Goal: Check status: Check status

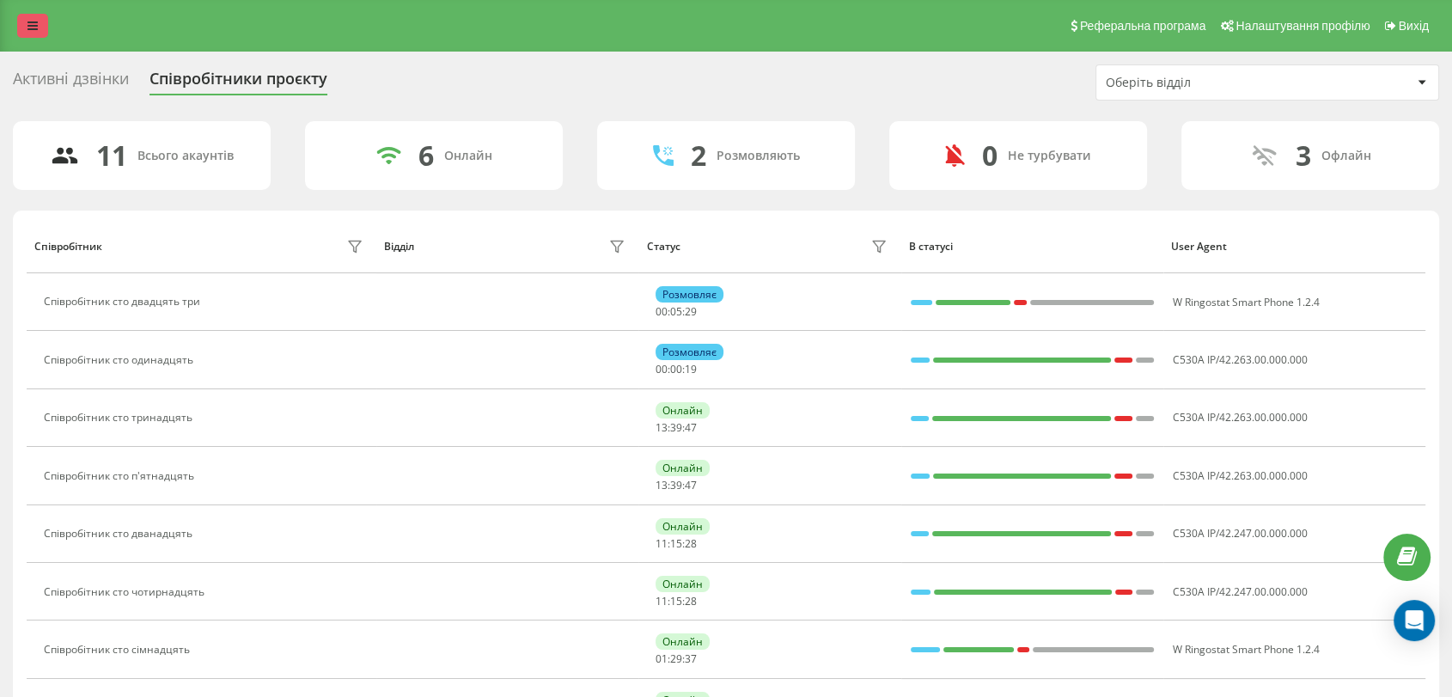
click at [27, 25] on link at bounding box center [32, 26] width 31 height 24
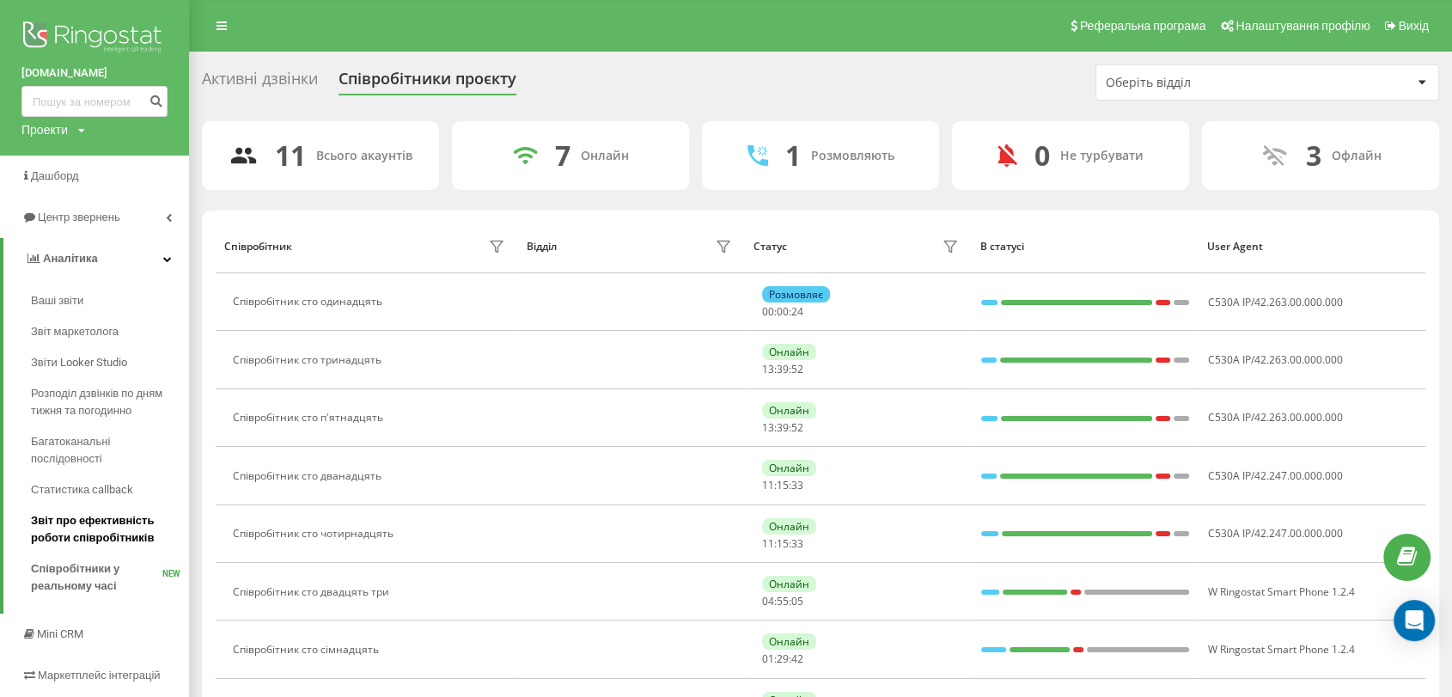
click at [116, 522] on span "Звіт про ефективність роботи співробітників" at bounding box center [105, 529] width 149 height 34
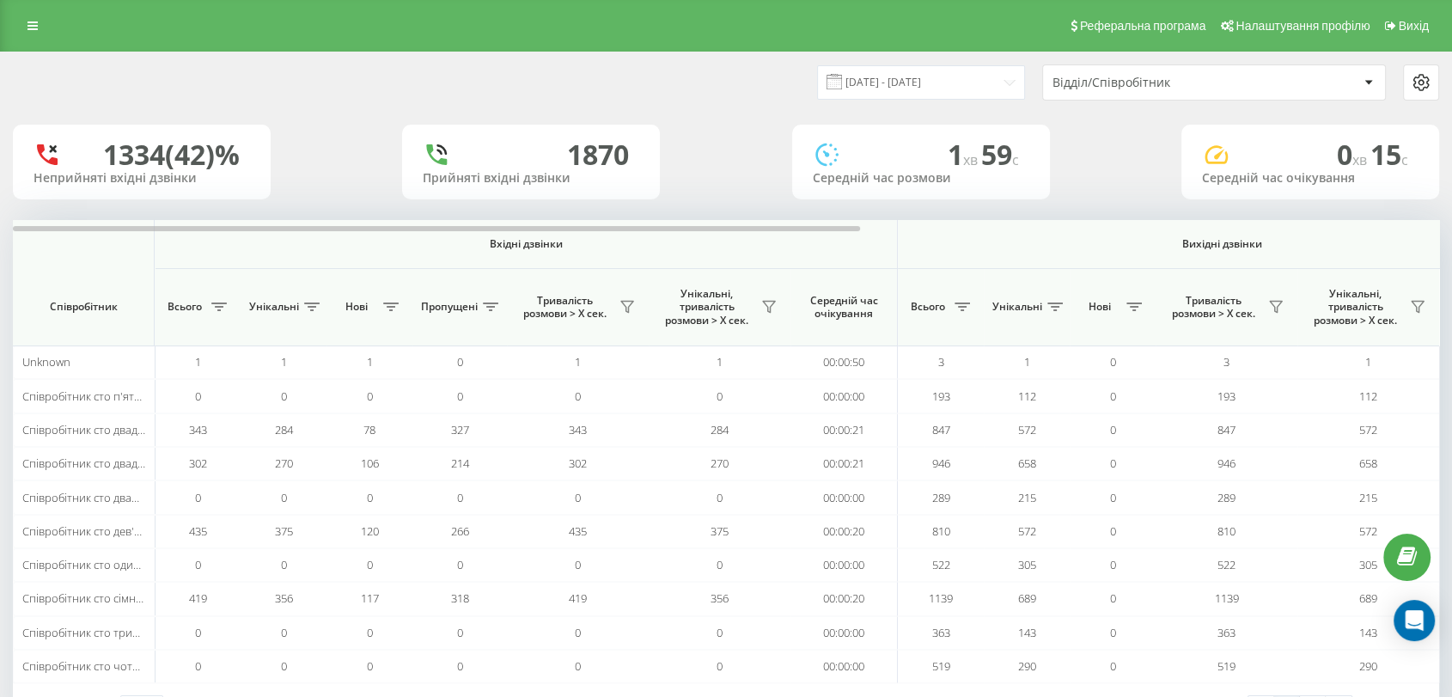
click at [1222, 88] on div "Відділ/Співробітник" at bounding box center [1154, 83] width 205 height 15
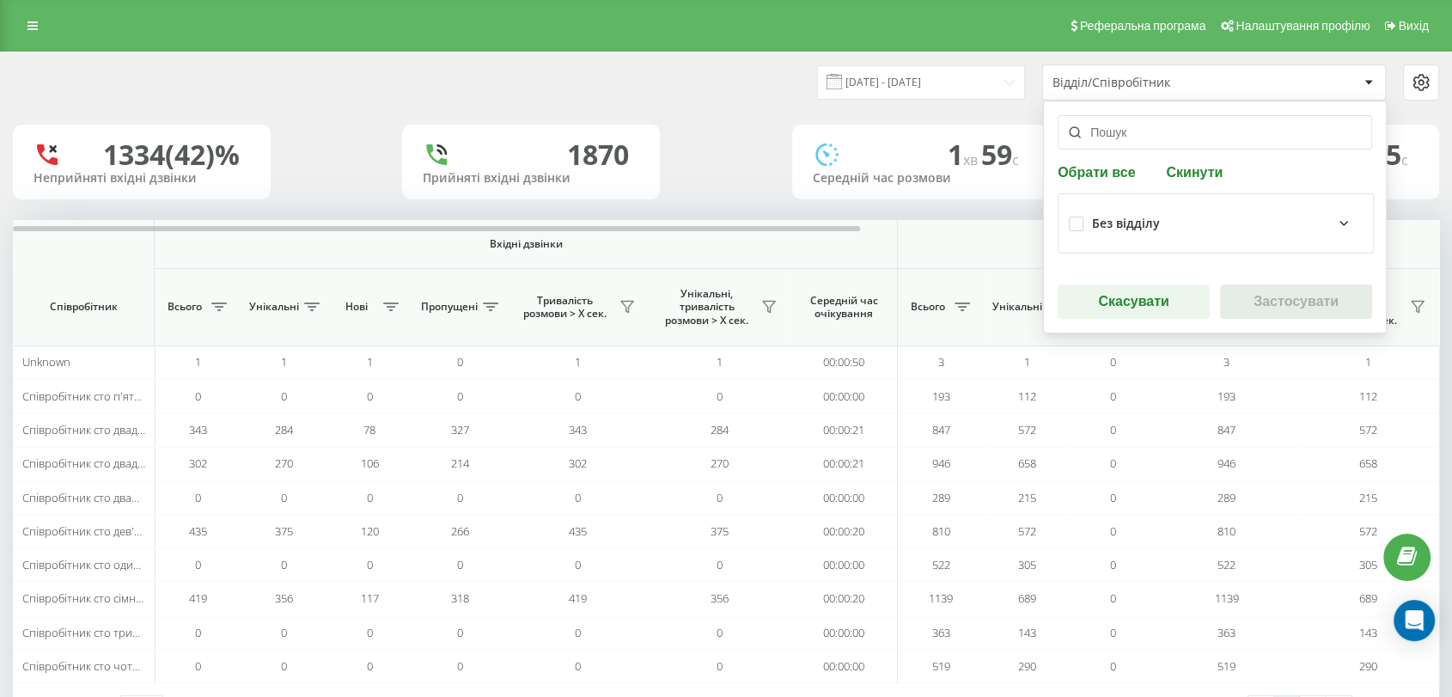
click at [1334, 229] on icon at bounding box center [1343, 223] width 21 height 21
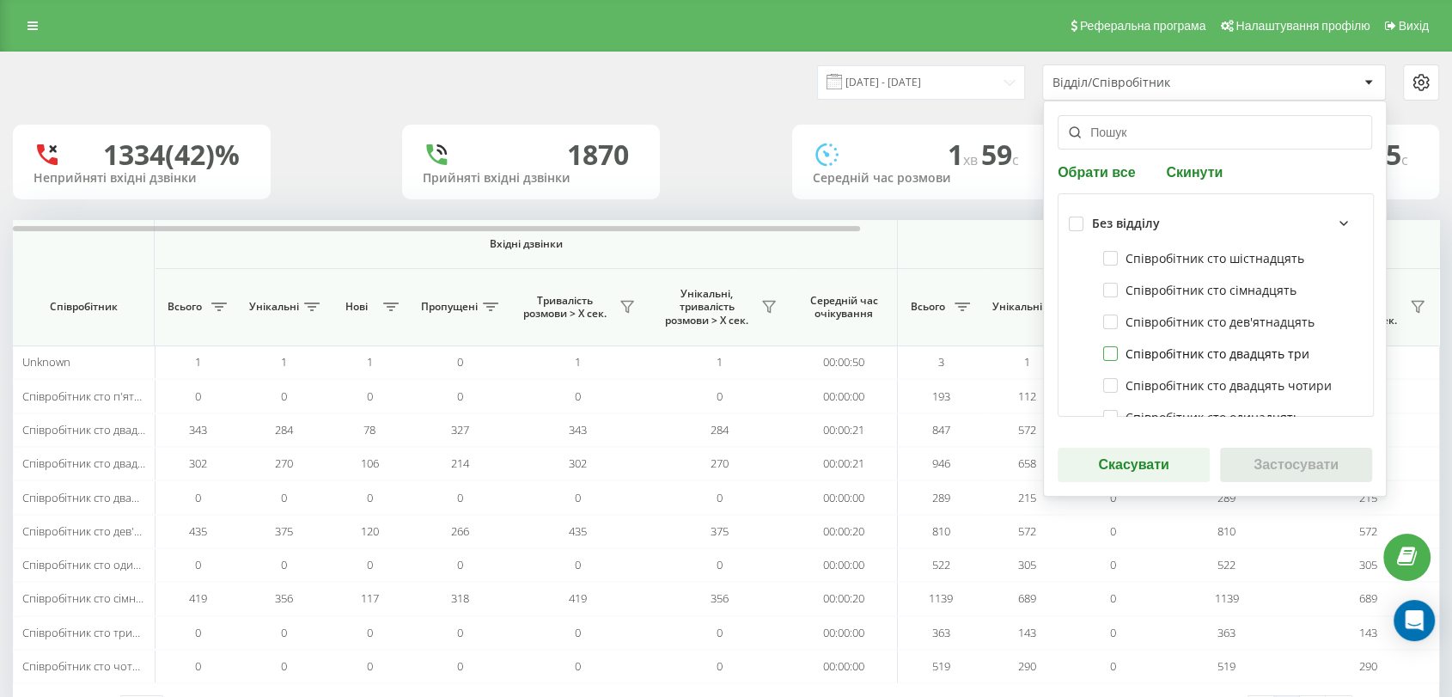
click at [1107, 356] on label "Співробітник сто двадцять три" at bounding box center [1206, 353] width 206 height 15
checkbox input "true"
click at [976, 96] on input "[DATE] - [DATE]" at bounding box center [921, 82] width 208 height 34
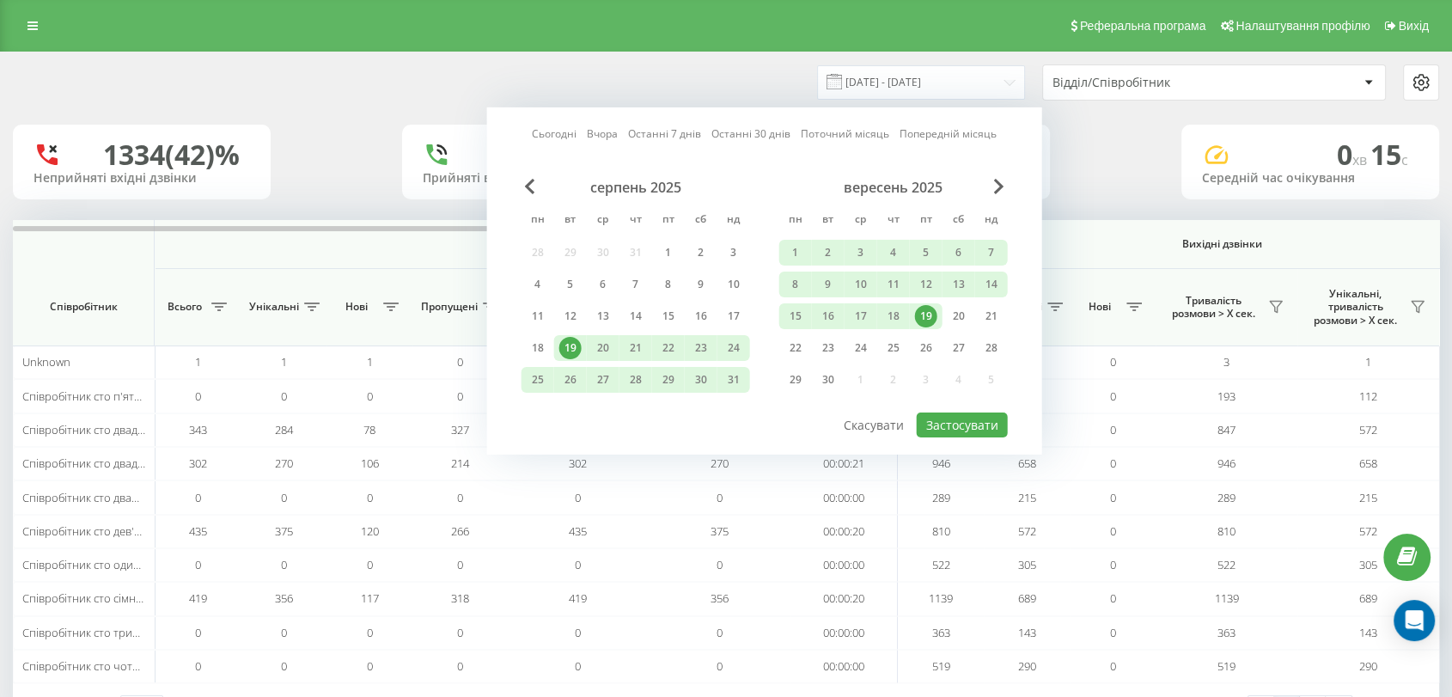
click at [1105, 87] on div "Відділ/Співробітник" at bounding box center [1154, 83] width 205 height 15
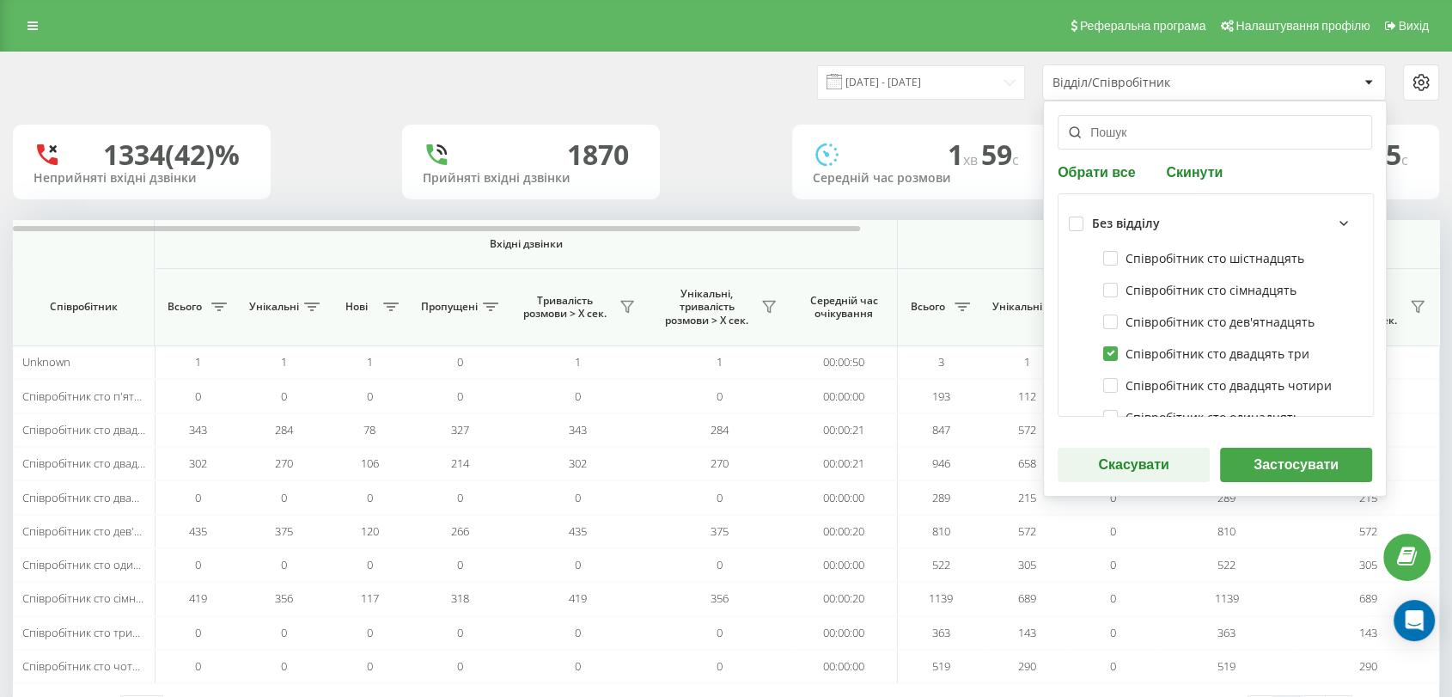
click at [1257, 461] on button "Застосувати" at bounding box center [1296, 465] width 152 height 34
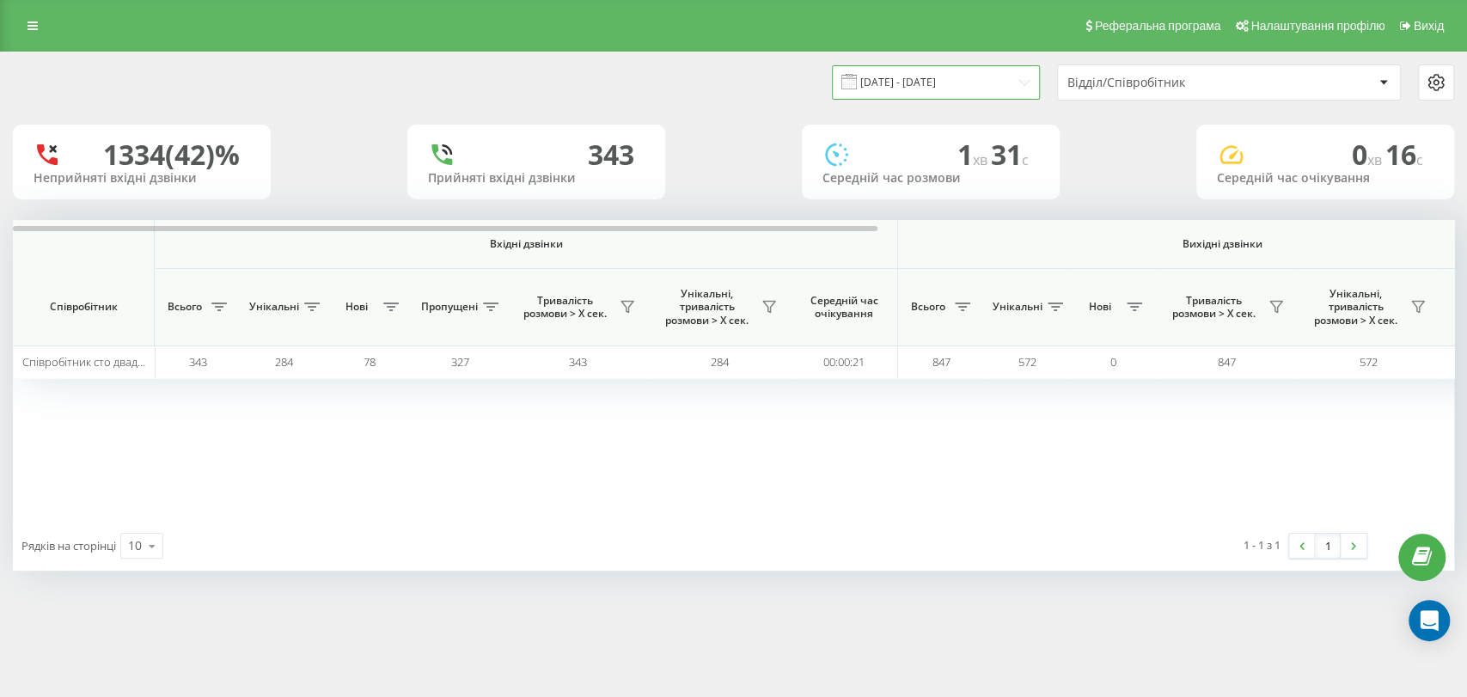
click at [896, 88] on input "[DATE] - [DATE]" at bounding box center [936, 82] width 208 height 34
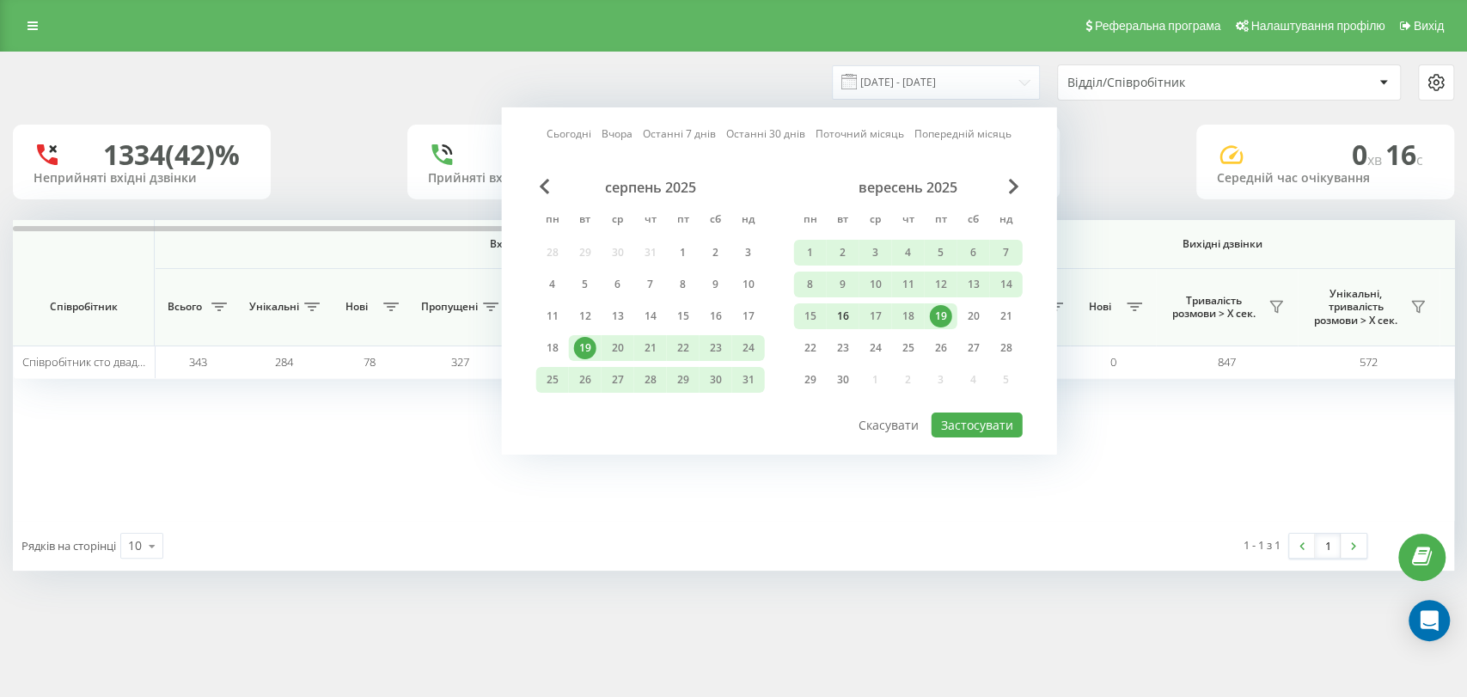
click at [840, 311] on div "16" at bounding box center [843, 316] width 22 height 22
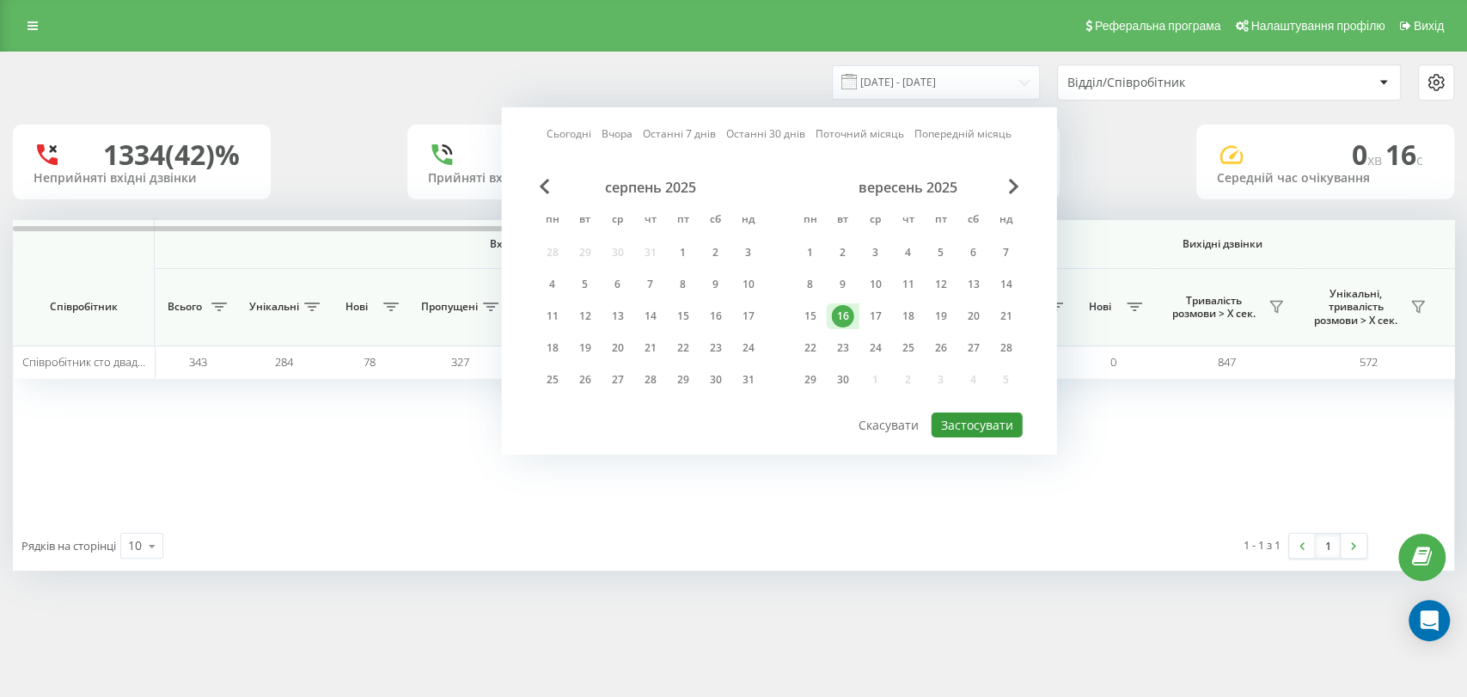
click at [1010, 414] on button "Застосувати" at bounding box center [976, 424] width 91 height 25
type input "[DATE] - [DATE]"
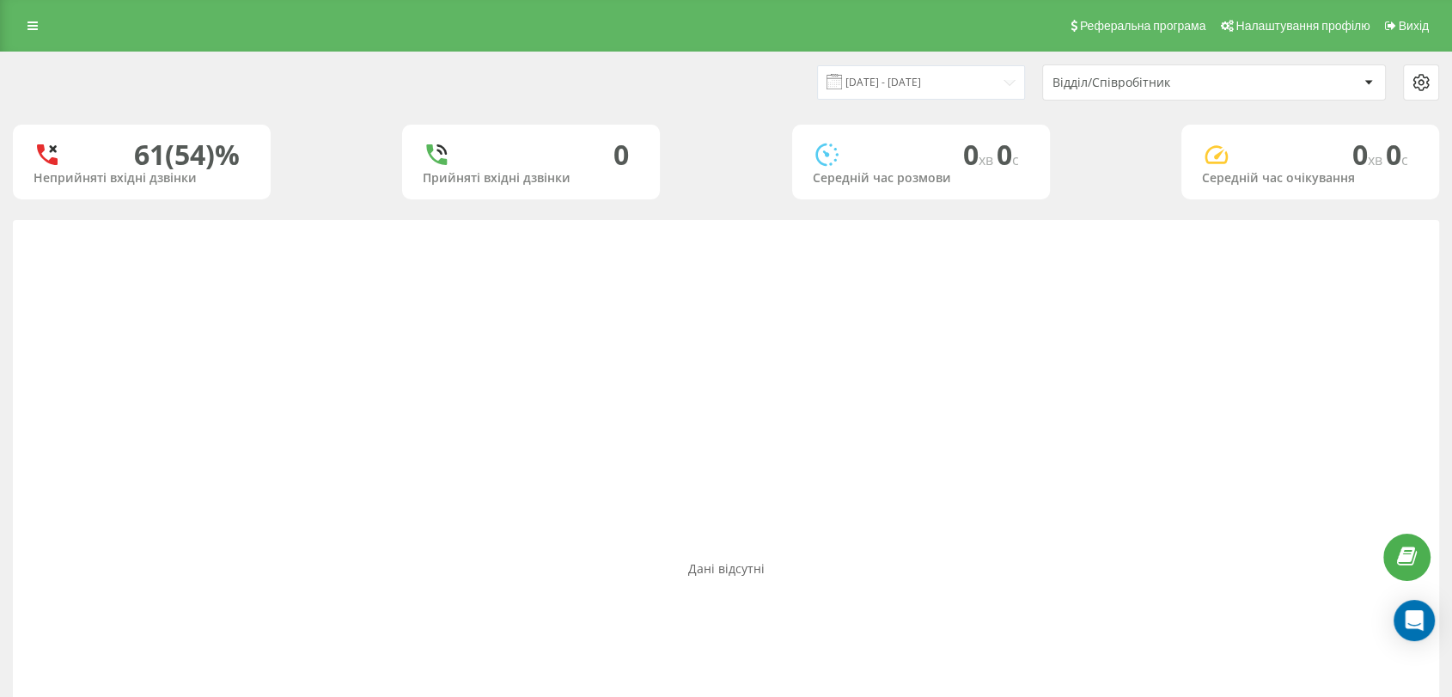
click at [1144, 80] on div "Відділ/Співробітник" at bounding box center [1154, 83] width 205 height 15
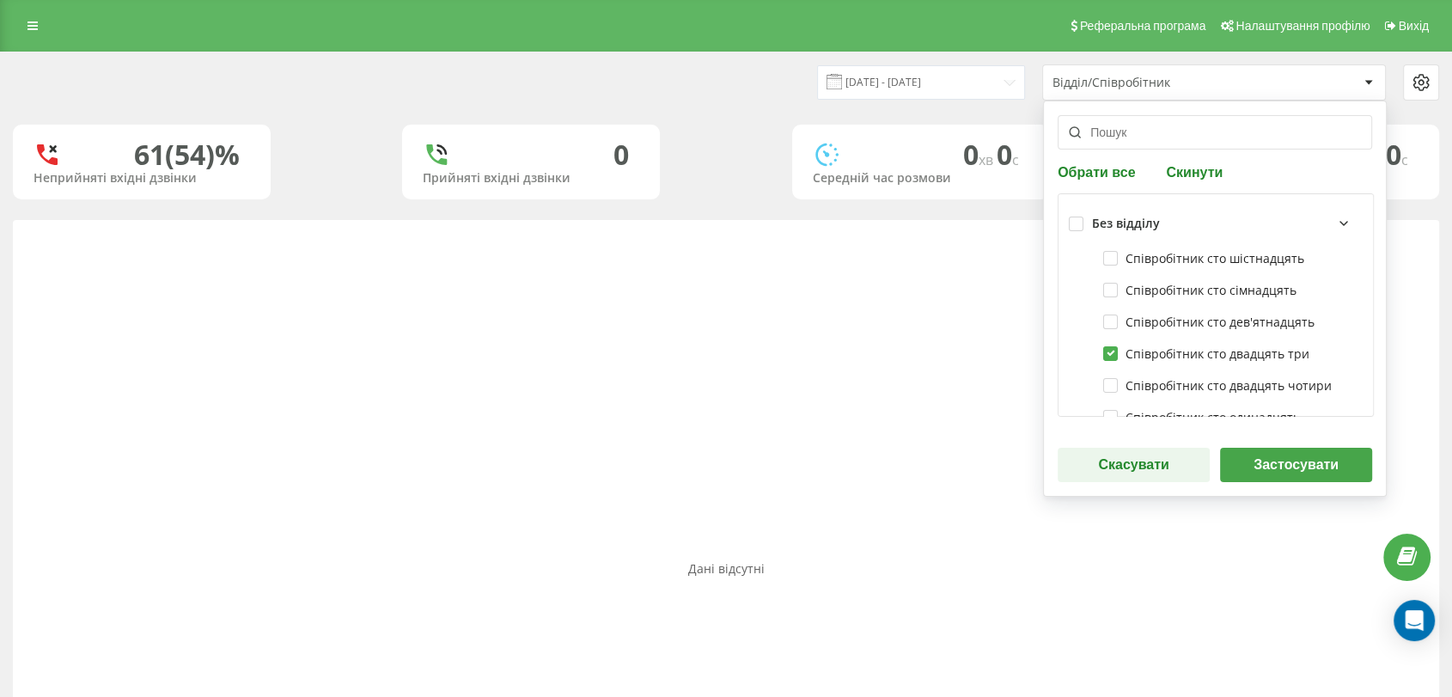
click at [1302, 467] on button "Застосувати" at bounding box center [1296, 465] width 152 height 34
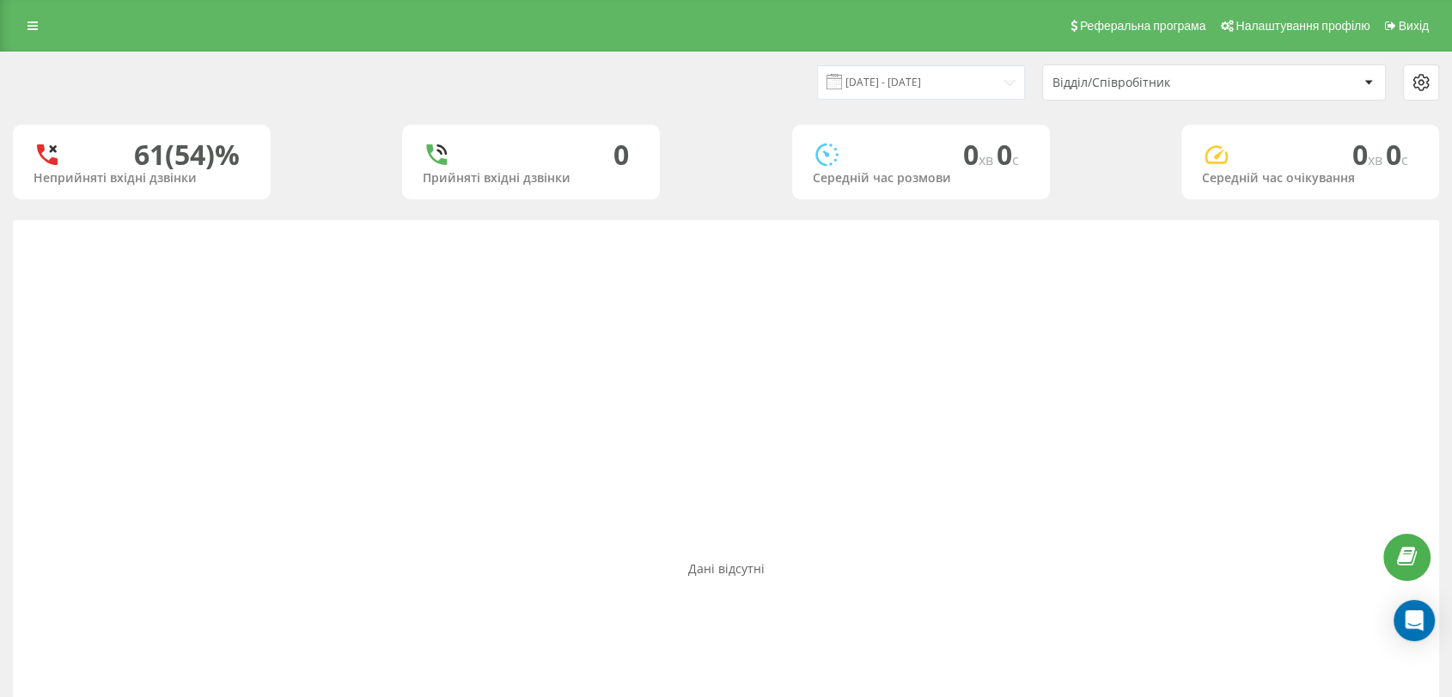
click at [1083, 88] on div "Відділ/Співробітник" at bounding box center [1154, 83] width 205 height 15
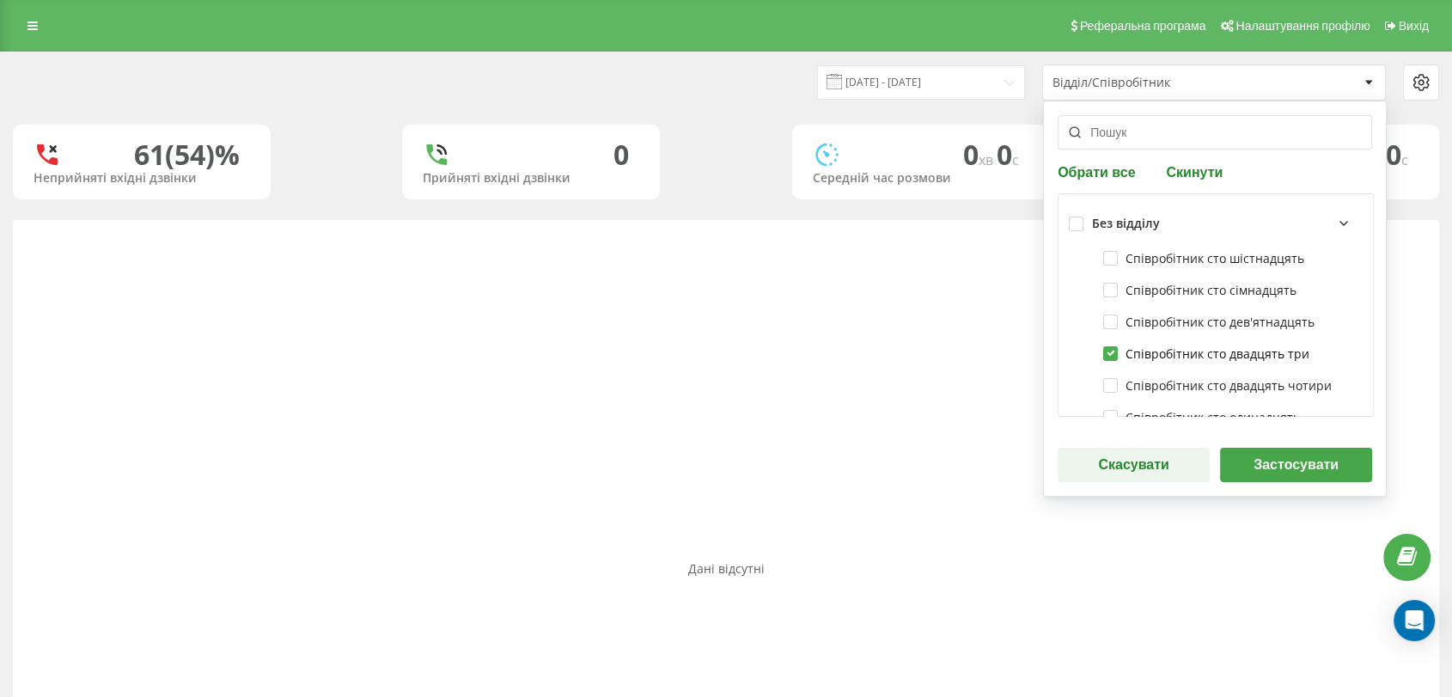
click at [1113, 351] on label "Співробітник сто двадцять три" at bounding box center [1206, 353] width 206 height 15
checkbox input "false"
click at [967, 445] on div "Дані відсутні" at bounding box center [726, 568] width 1426 height 697
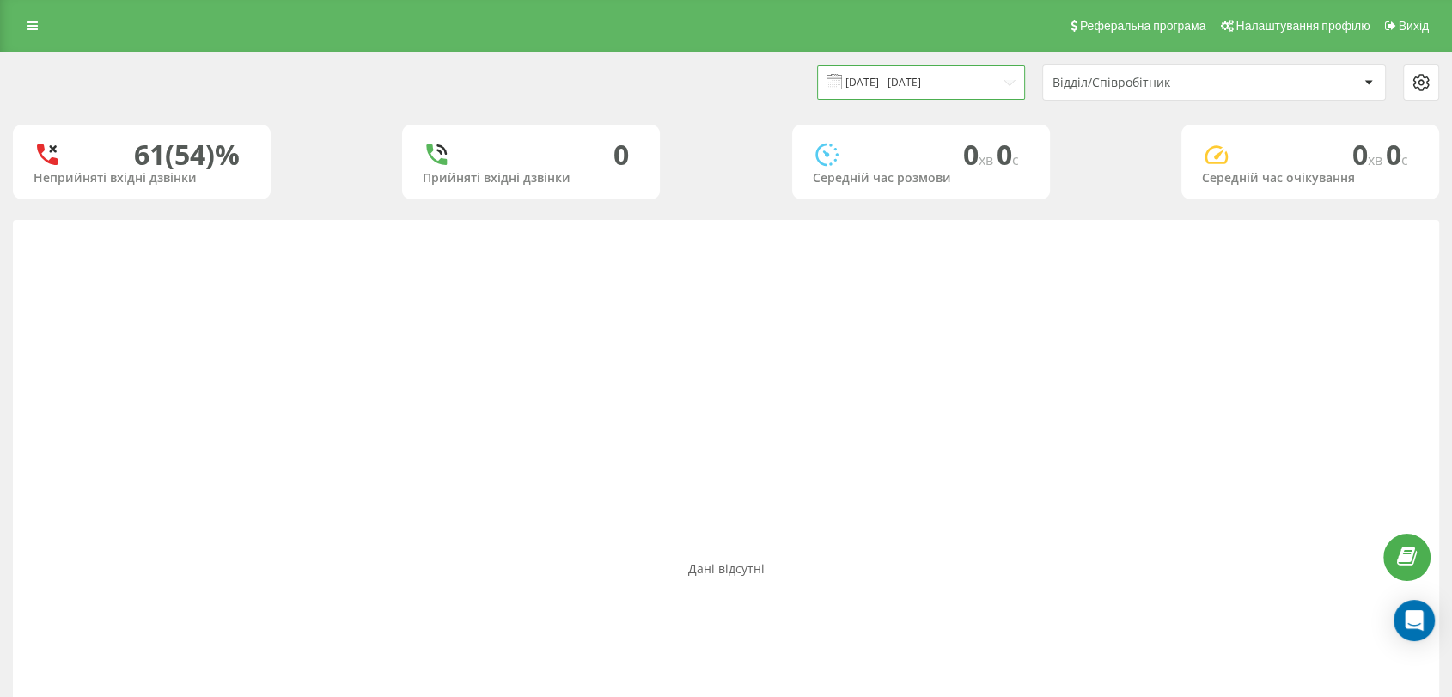
click at [954, 86] on input "[DATE] - [DATE]" at bounding box center [921, 82] width 208 height 34
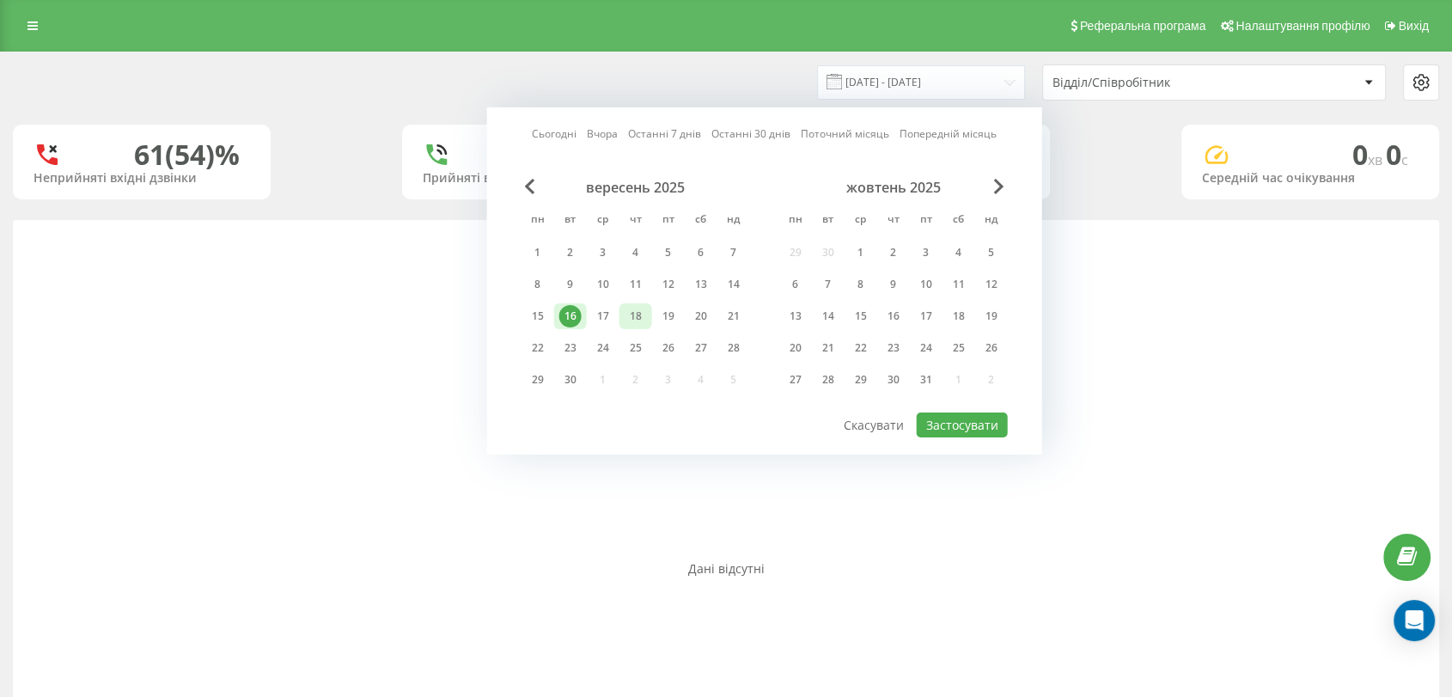
click at [632, 316] on div "18" at bounding box center [636, 316] width 22 height 22
click at [933, 414] on button "Застосувати" at bounding box center [962, 424] width 91 height 25
type input "[DATE] - [DATE]"
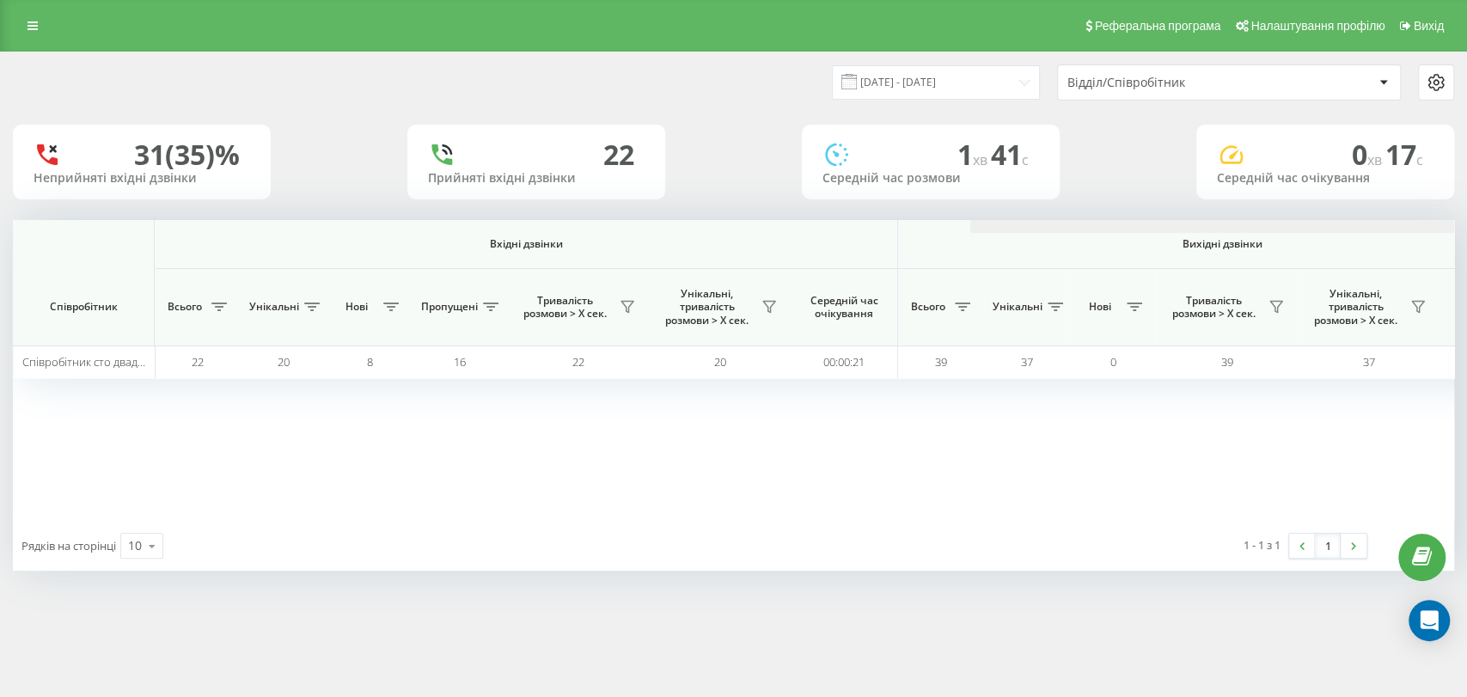
scroll to position [0, 956]
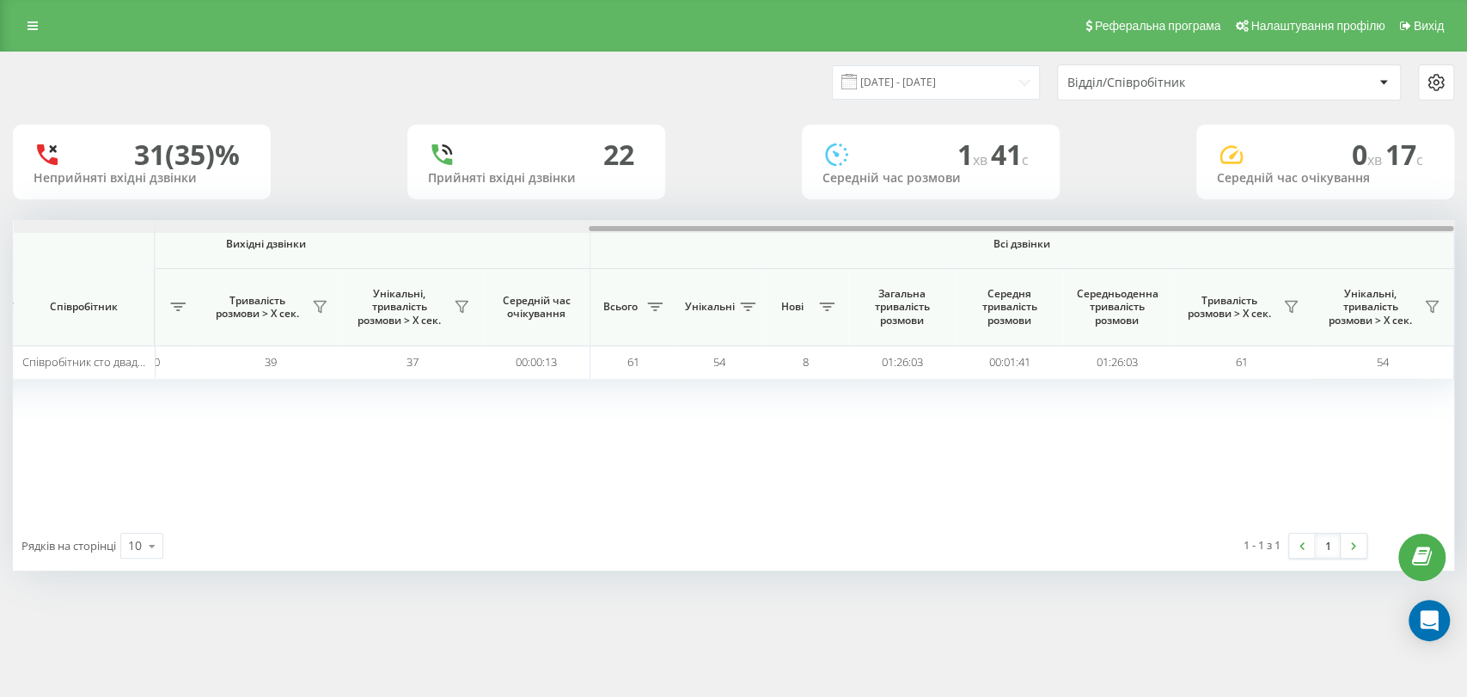
click at [1285, 228] on div at bounding box center [734, 226] width 1440 height 13
click at [1210, 91] on div "Відділ/Співробітник" at bounding box center [1229, 82] width 342 height 34
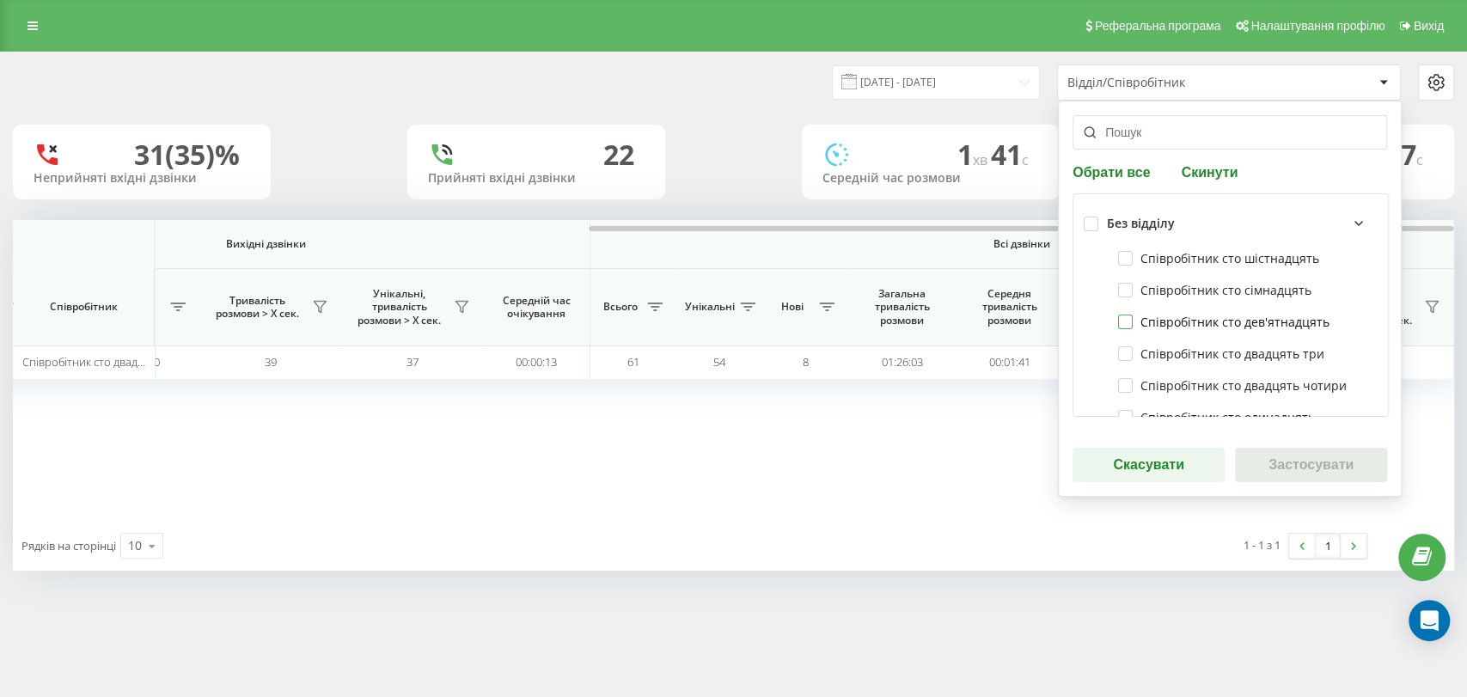
click at [1122, 327] on label "Співробітник сто дев'ятнадцять" at bounding box center [1223, 321] width 211 height 15
checkbox input "true"
click at [1270, 472] on button "Застосувати" at bounding box center [1311, 465] width 152 height 34
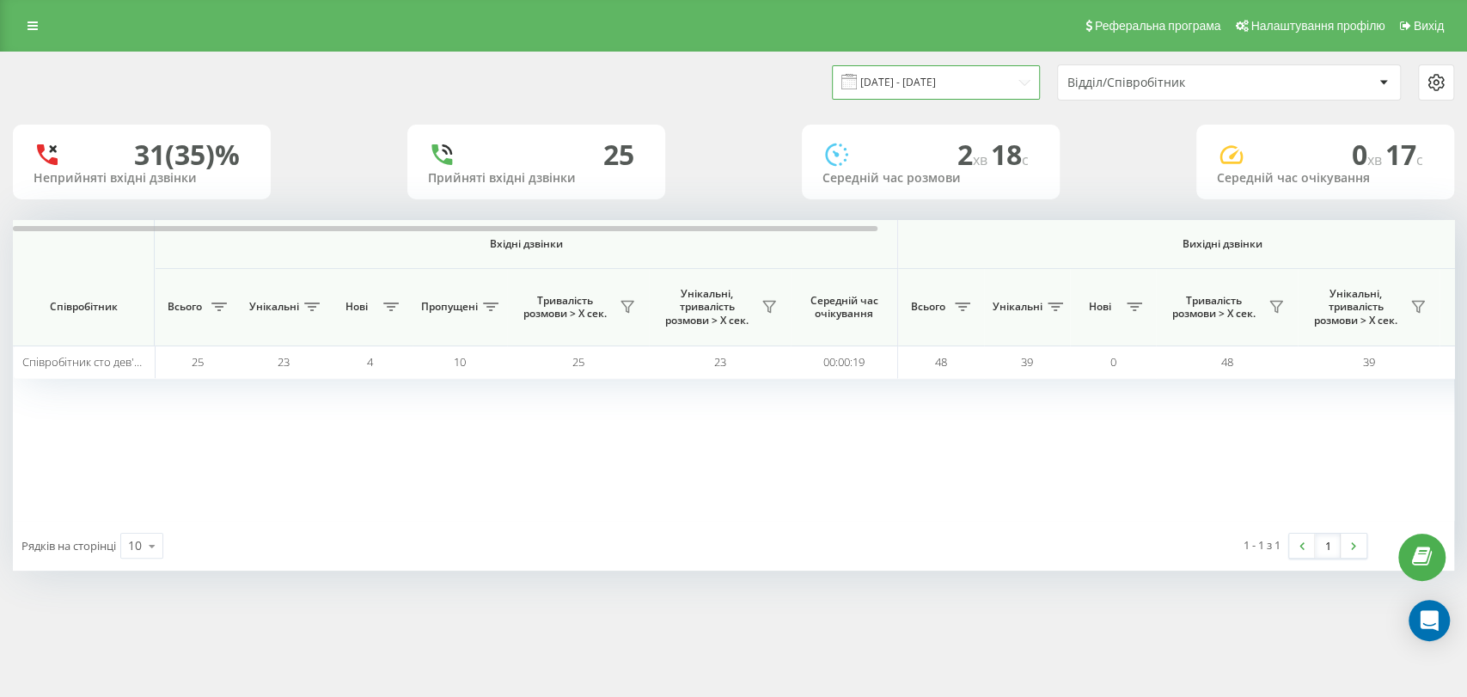
click at [949, 77] on input "[DATE] - [DATE]" at bounding box center [936, 82] width 208 height 34
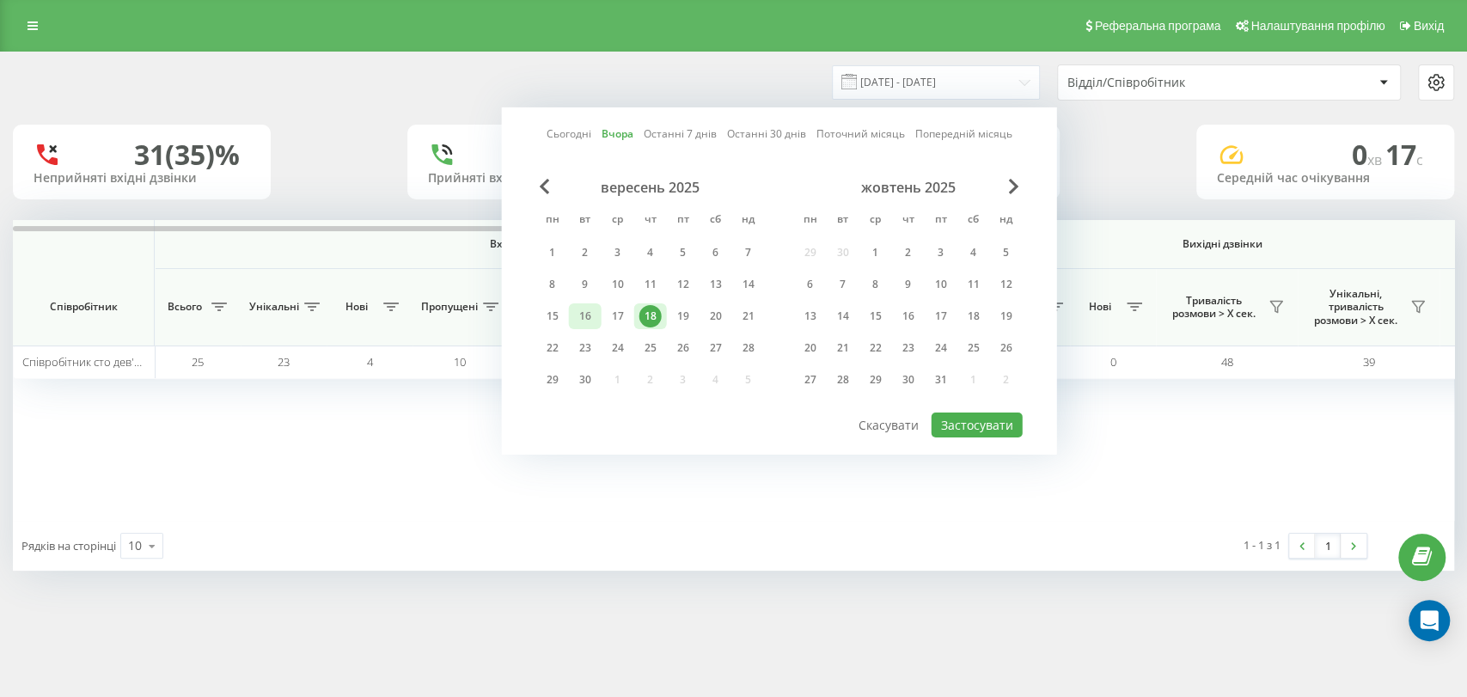
click at [595, 309] on div "16" at bounding box center [585, 316] width 22 height 22
click at [1006, 418] on button "Застосувати" at bounding box center [976, 424] width 91 height 25
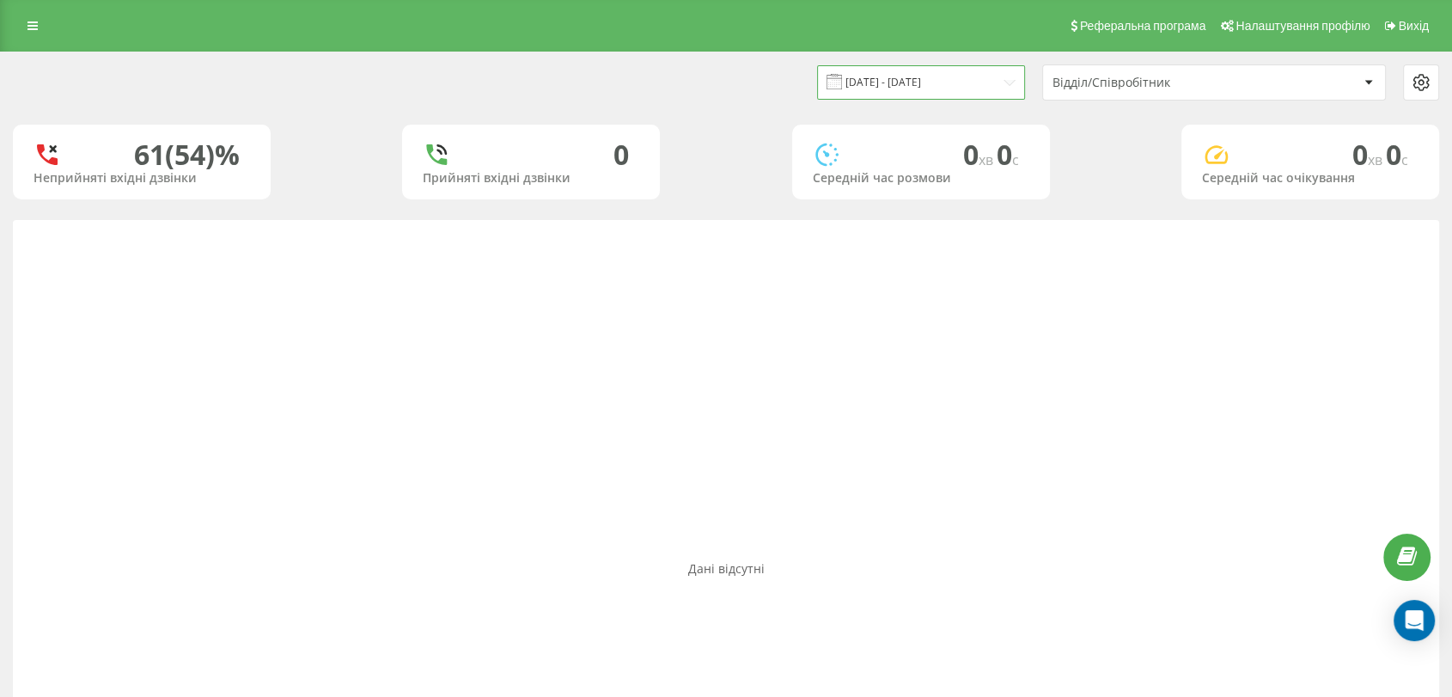
click at [945, 77] on input "[DATE] - [DATE]" at bounding box center [921, 82] width 208 height 34
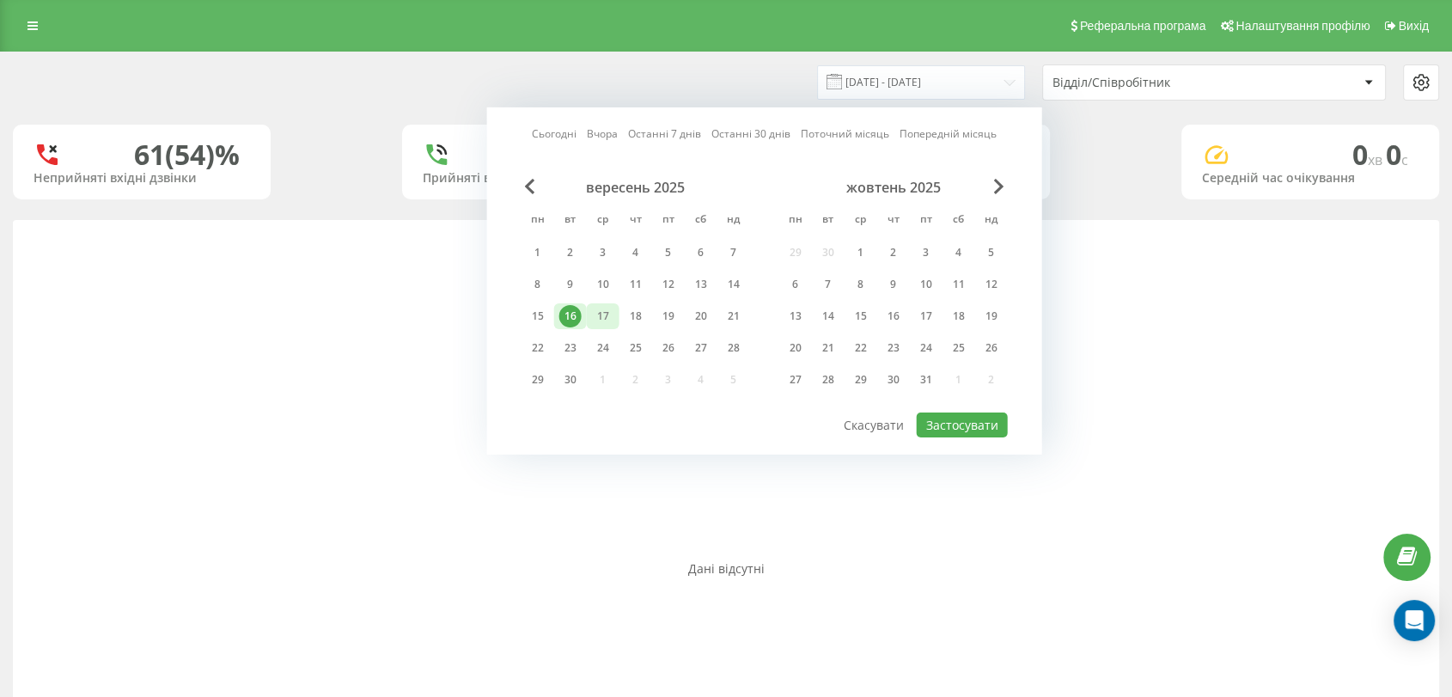
click at [604, 309] on div "17" at bounding box center [603, 316] width 22 height 22
click at [946, 415] on button "Застосувати" at bounding box center [962, 424] width 91 height 25
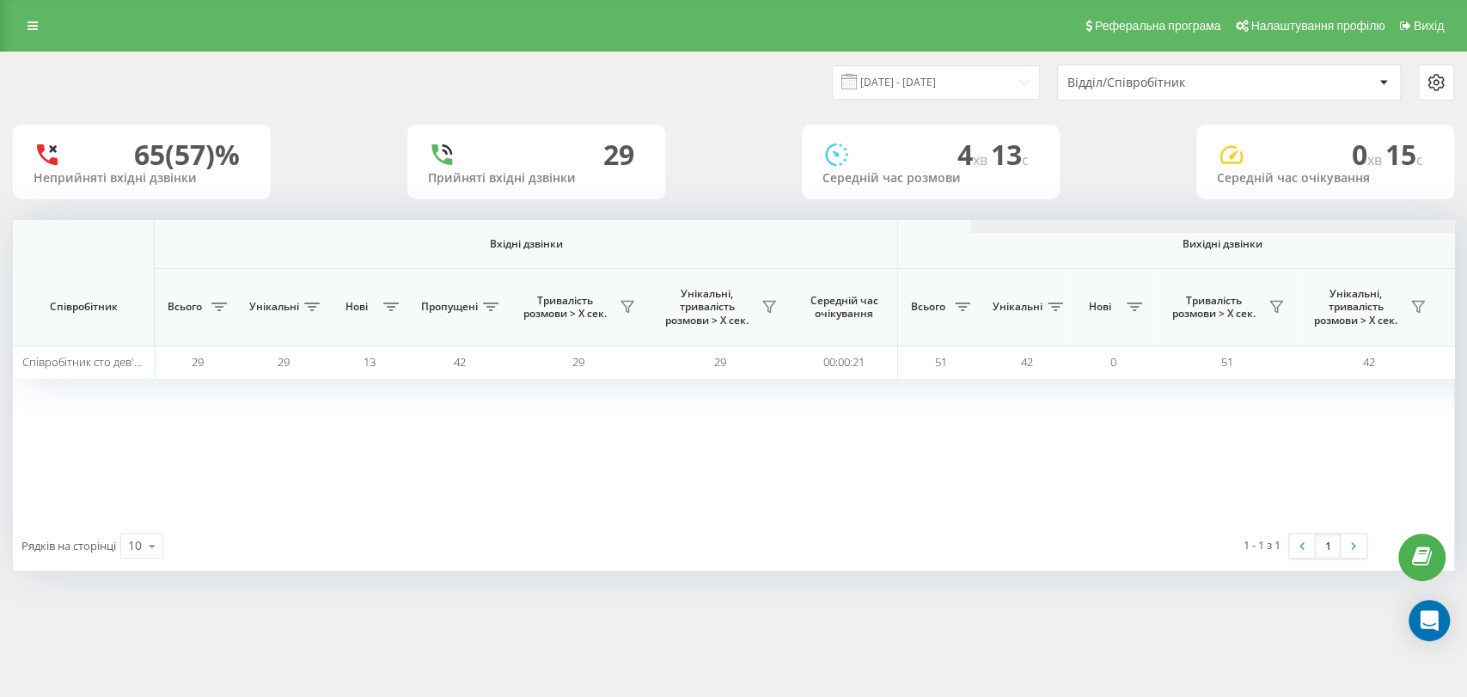
scroll to position [0, 956]
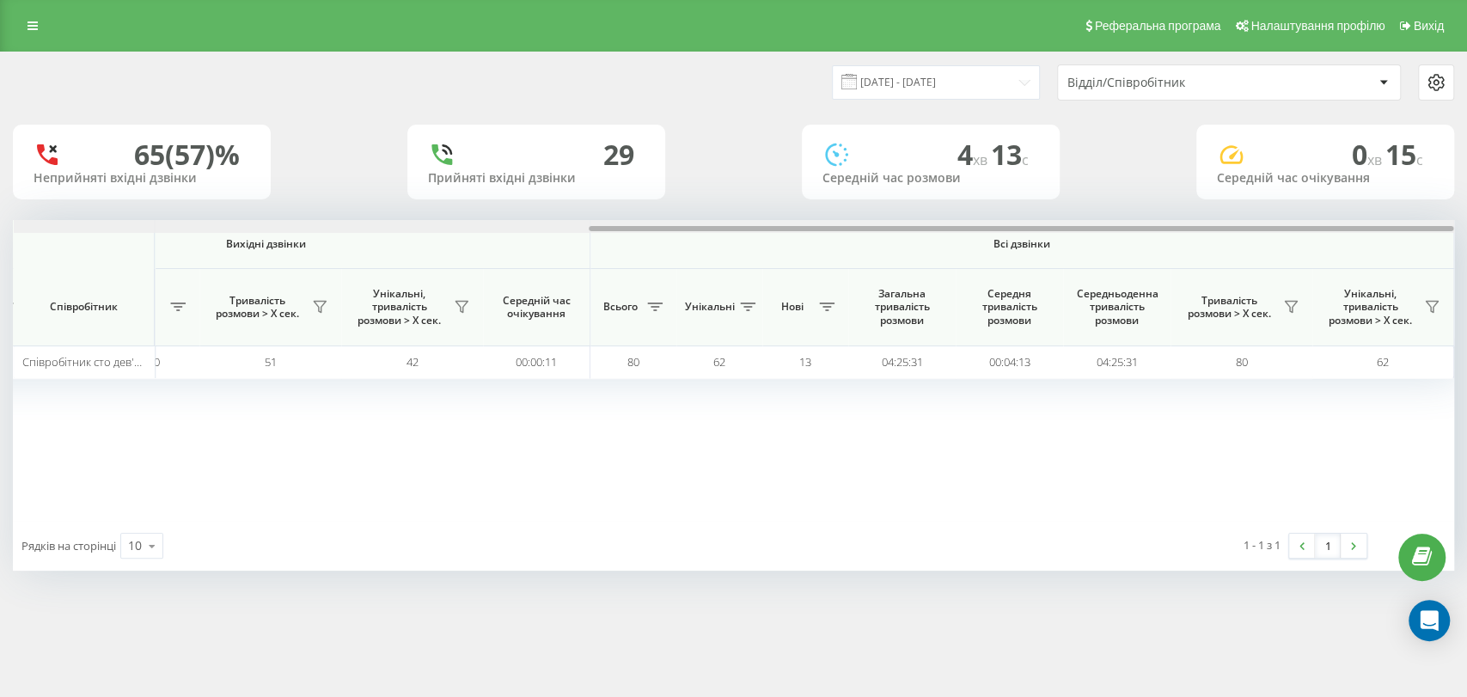
click at [1320, 220] on div at bounding box center [734, 226] width 1440 height 13
click at [974, 83] on input "[DATE] - [DATE]" at bounding box center [936, 82] width 208 height 34
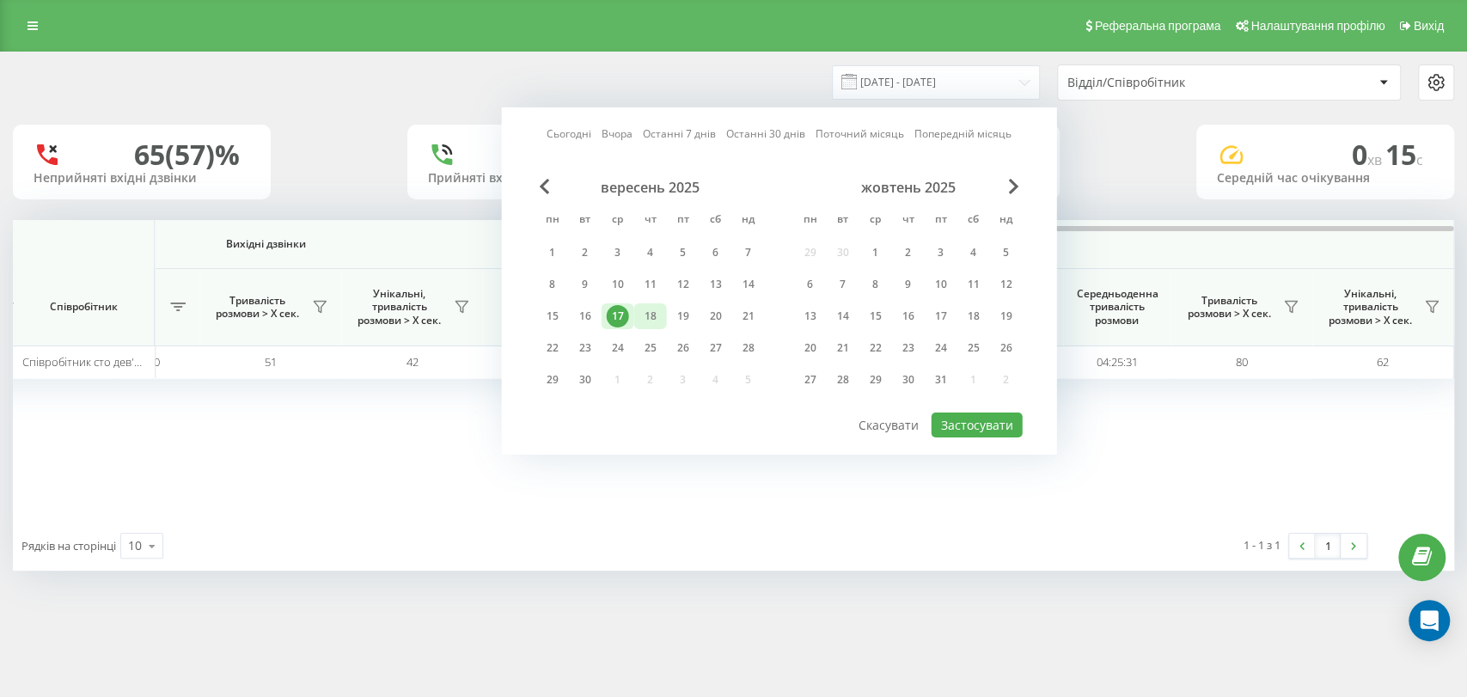
click at [650, 314] on div "18" at bounding box center [650, 316] width 22 height 22
click at [967, 421] on button "Застосувати" at bounding box center [976, 424] width 91 height 25
type input "[DATE] - [DATE]"
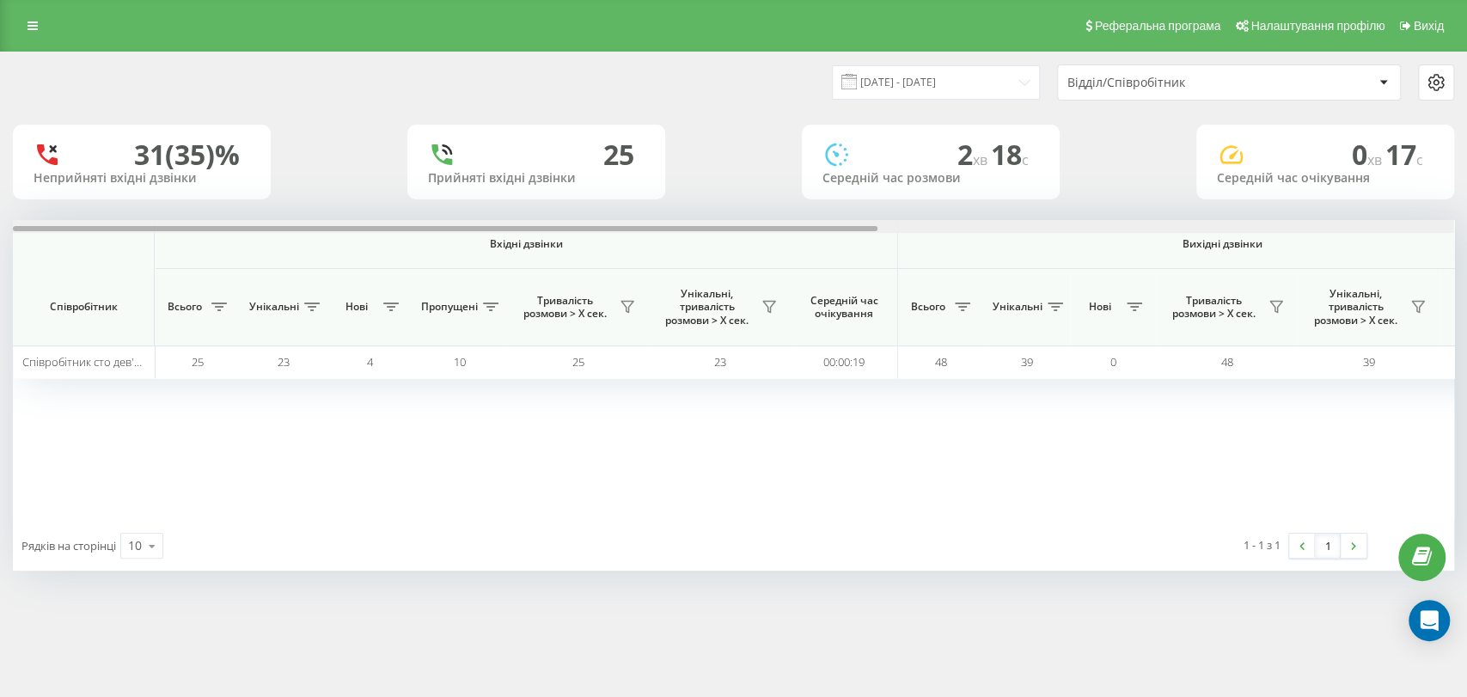
scroll to position [0, 956]
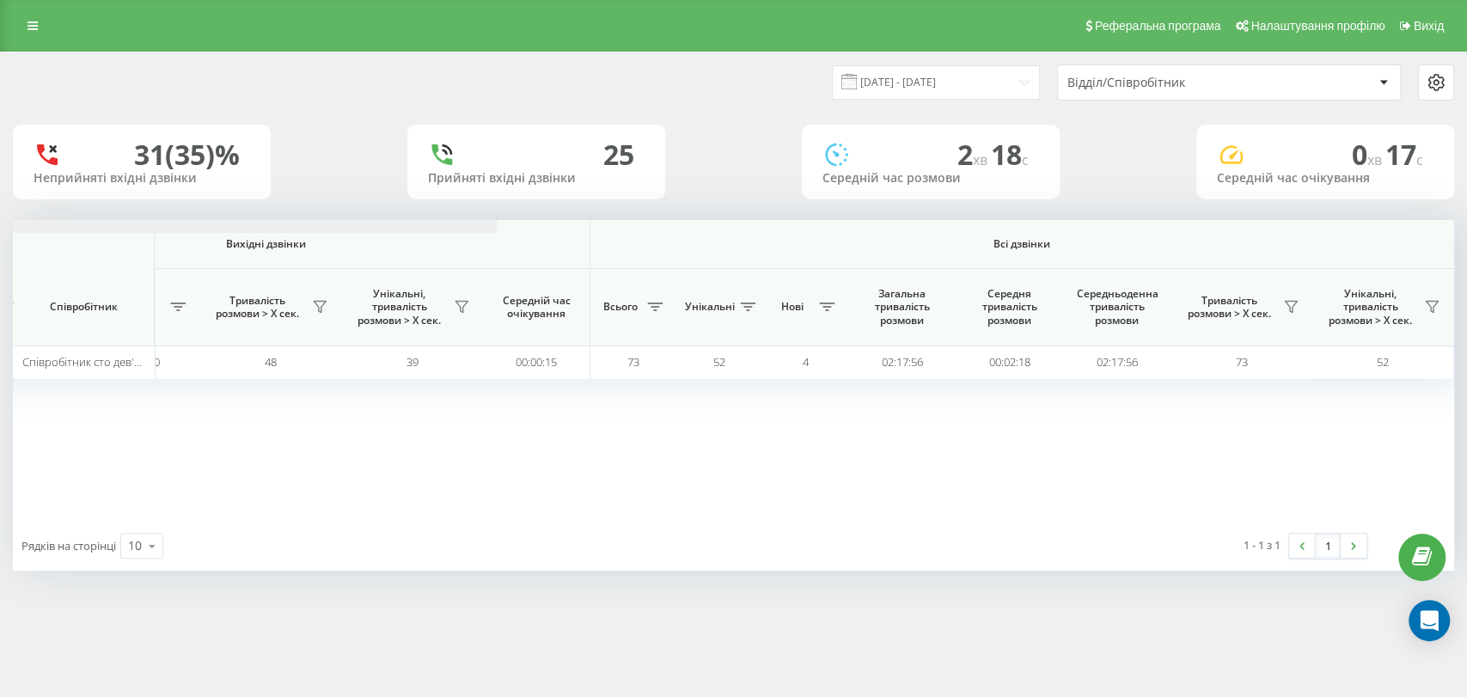
click at [1111, 82] on div "Відділ/Співробітник" at bounding box center [1169, 83] width 205 height 15
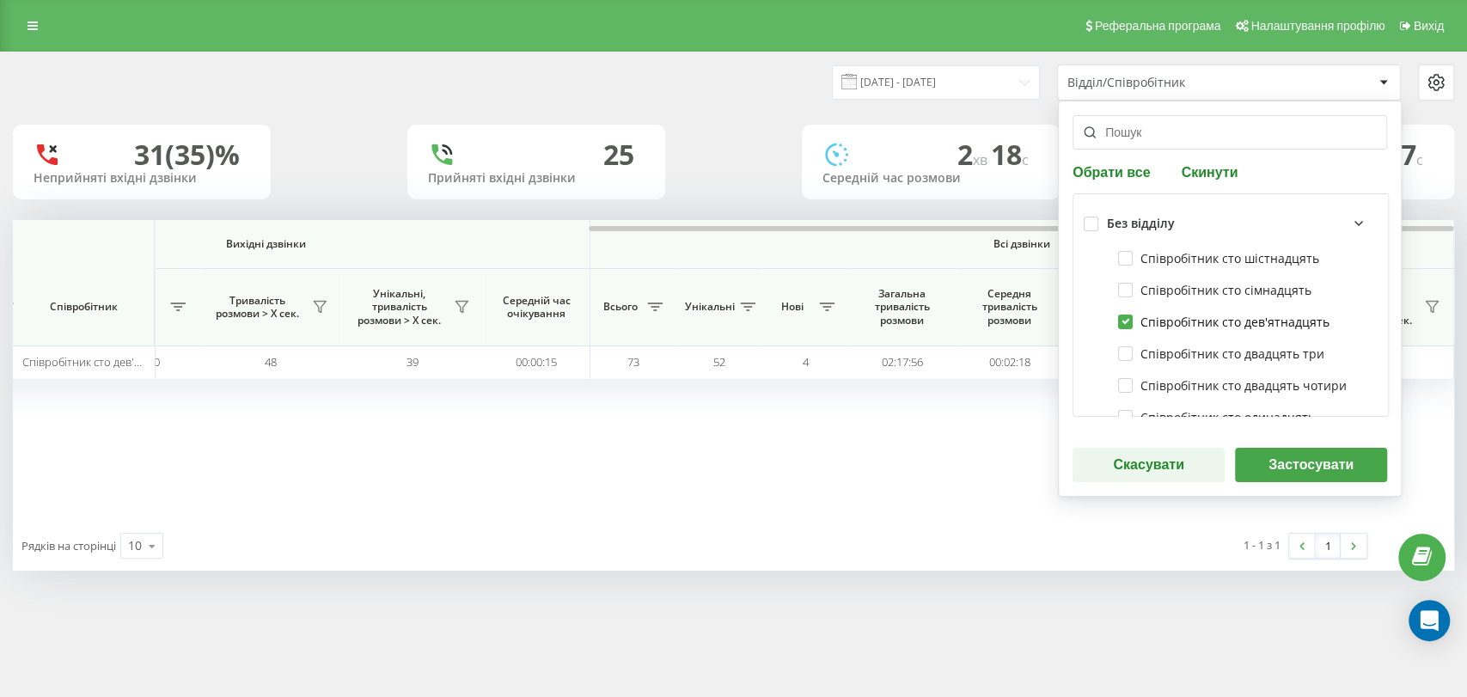
click at [1125, 324] on label "Співробітник сто дев'ятнадцять" at bounding box center [1223, 321] width 211 height 15
checkbox input "false"
click at [1125, 286] on label "Співробітник сто сімнадцять" at bounding box center [1214, 290] width 193 height 15
checkbox input "true"
click at [1318, 473] on button "Застосувати" at bounding box center [1311, 465] width 152 height 34
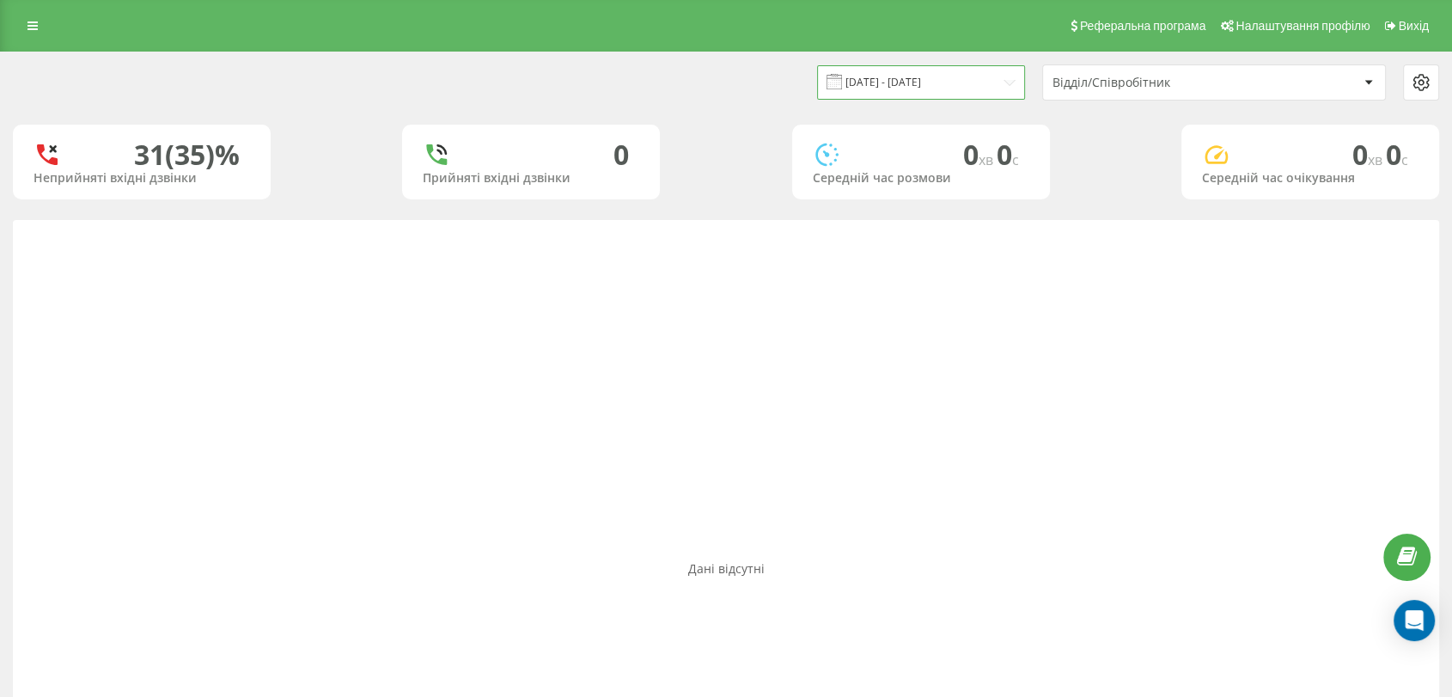
click at [946, 78] on input "[DATE] - [DATE]" at bounding box center [921, 82] width 208 height 34
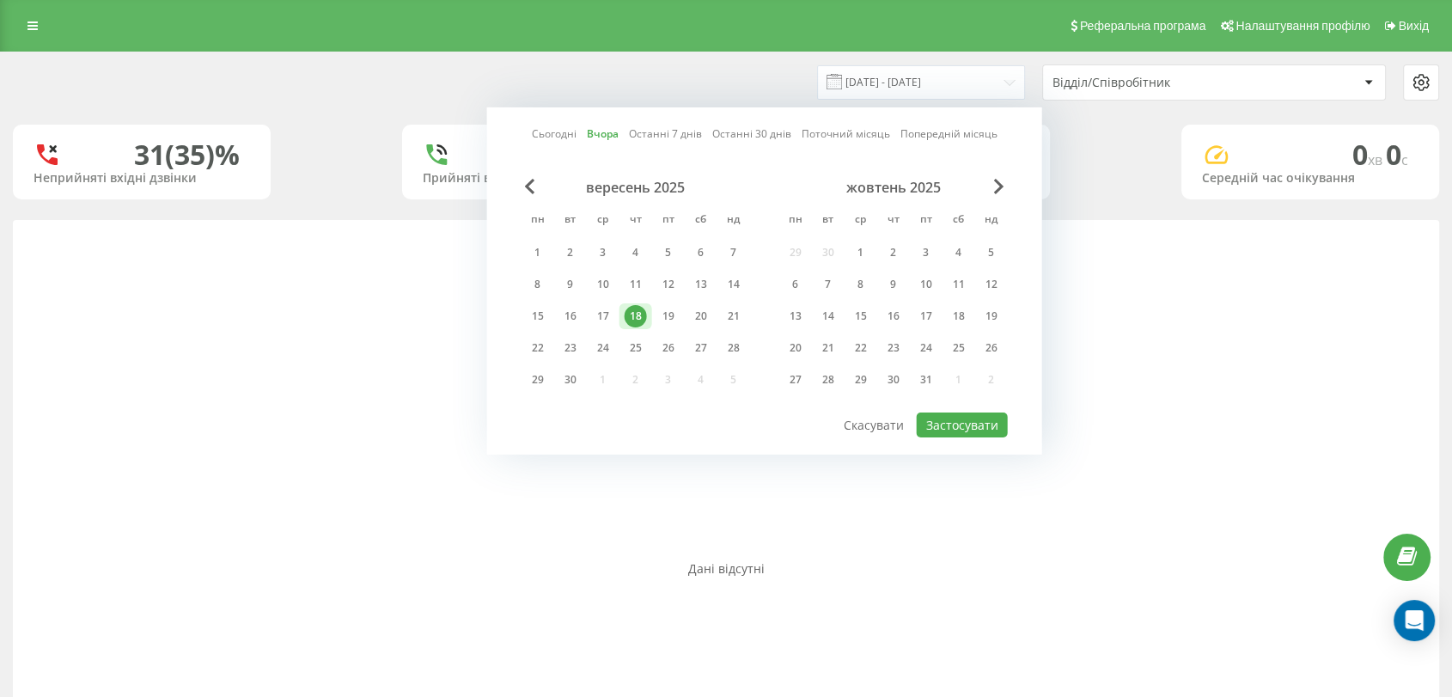
drag, startPoint x: 558, startPoint y: 307, endPoint x: 671, endPoint y: 375, distance: 132.2
click at [559, 309] on div "16" at bounding box center [570, 316] width 22 height 22
click at [962, 403] on div "вересень 2025 пн вт ср чт пт сб нд 1 2 3 4 5 6 7 8 9 10 11 12 13 14 15 16 17 18…" at bounding box center [764, 295] width 486 height 232
click at [962, 419] on button "Застосувати" at bounding box center [962, 424] width 91 height 25
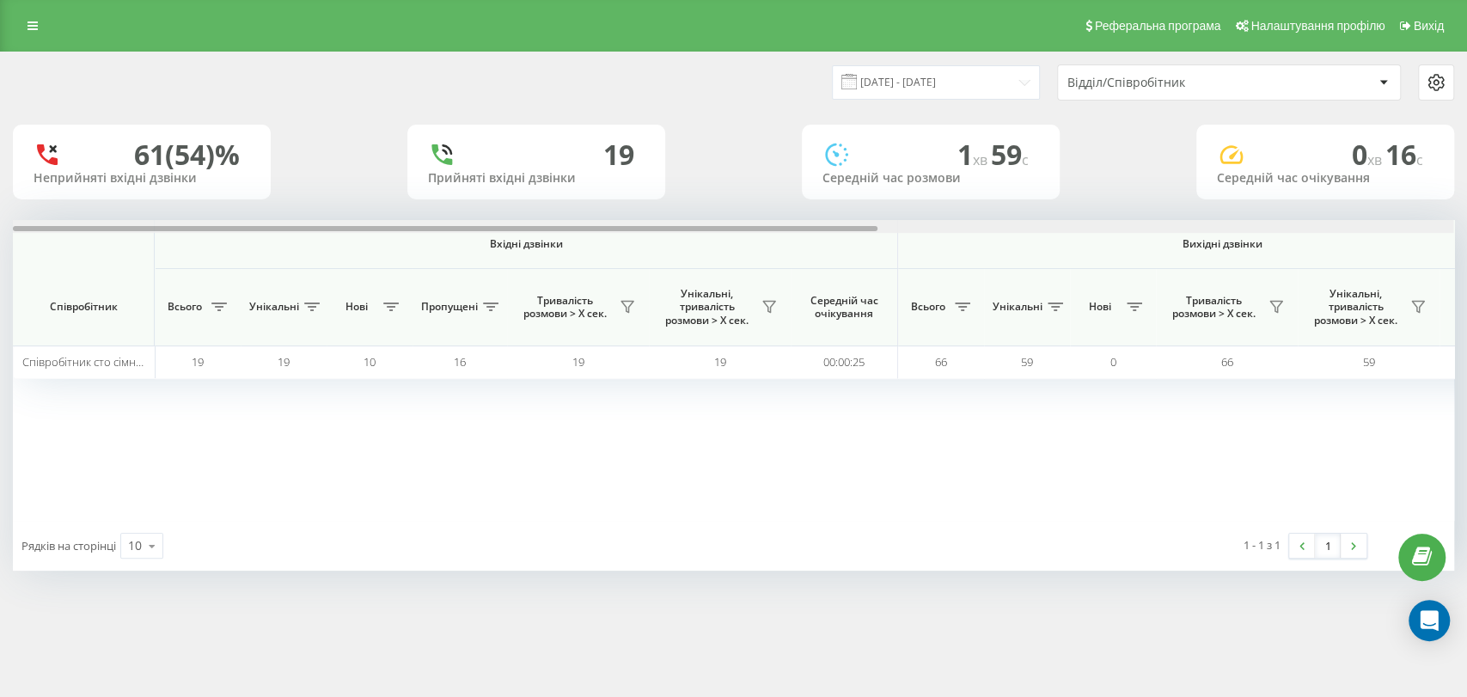
scroll to position [0, 956]
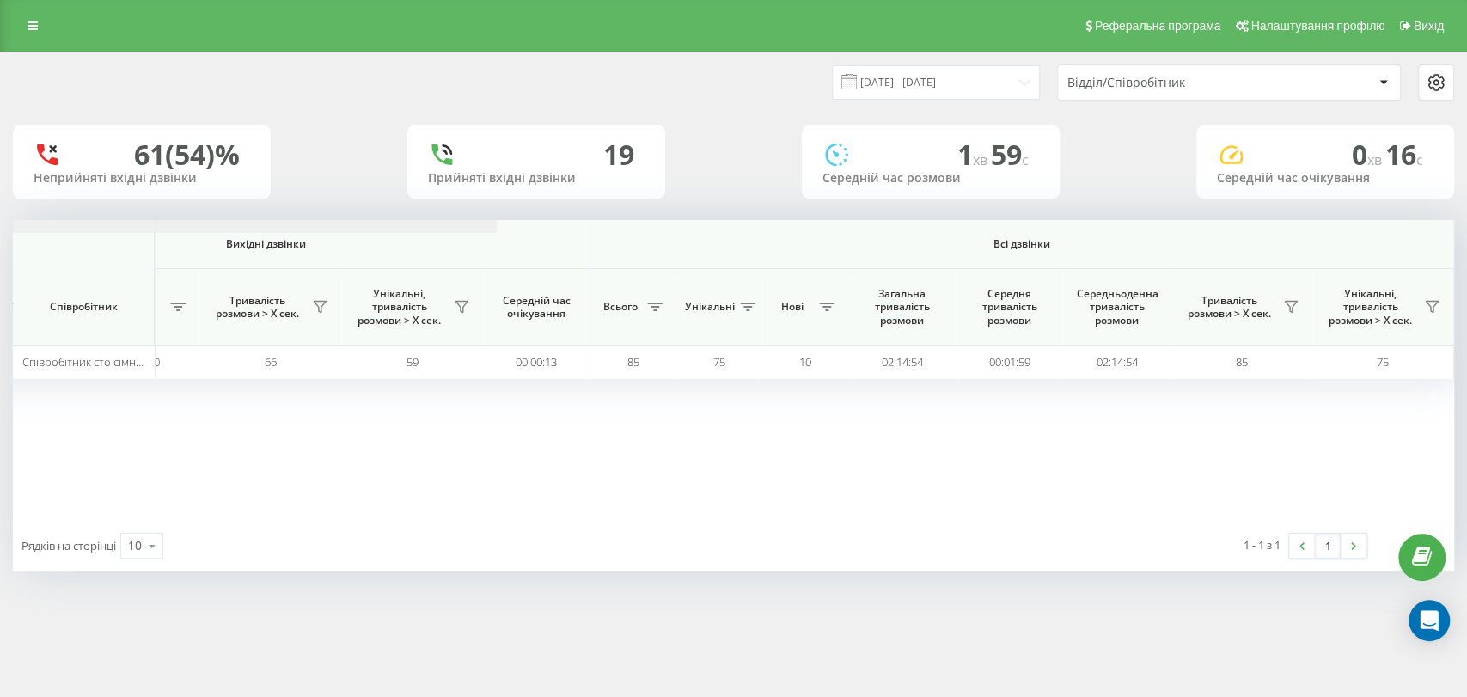
click at [900, 72] on input "[DATE] - [DATE]" at bounding box center [936, 82] width 208 height 34
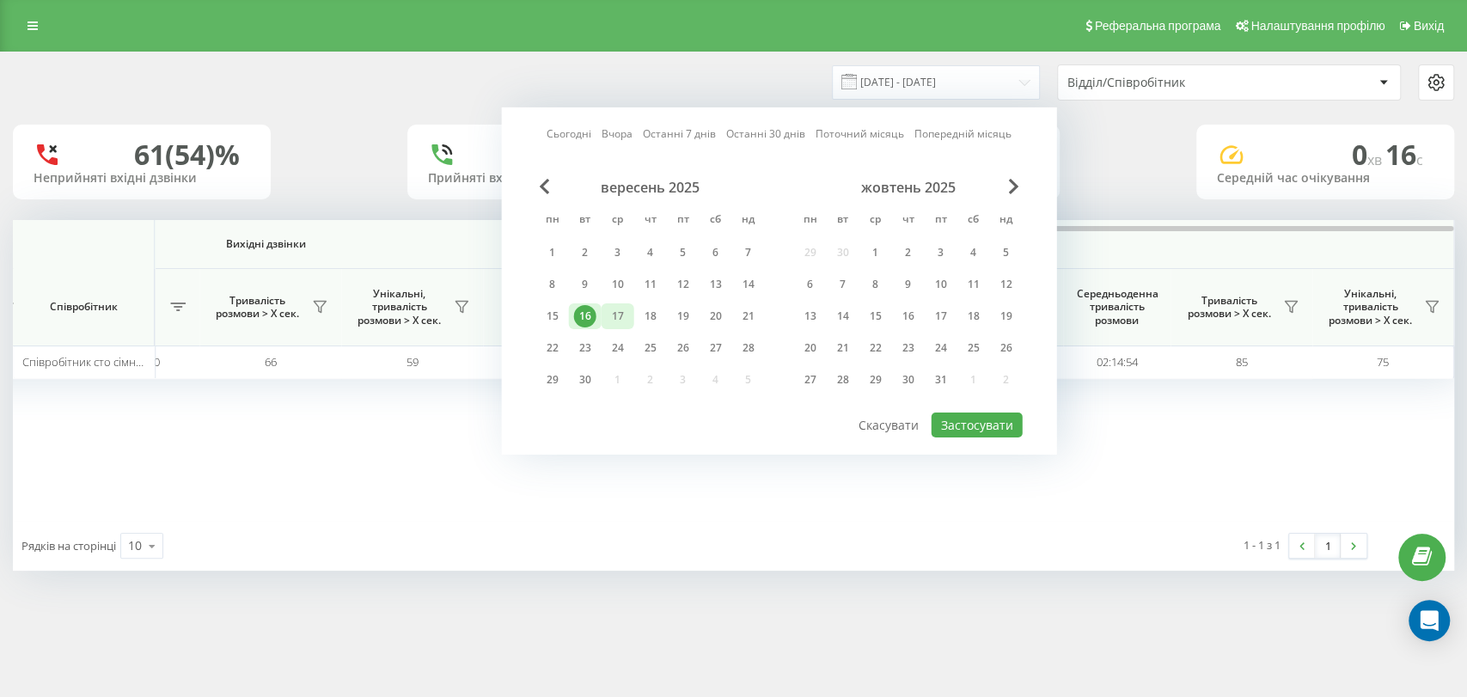
click at [622, 316] on div "17" at bounding box center [618, 316] width 22 height 22
click at [973, 428] on button "Застосувати" at bounding box center [976, 424] width 91 height 25
type input "[DATE] - [DATE]"
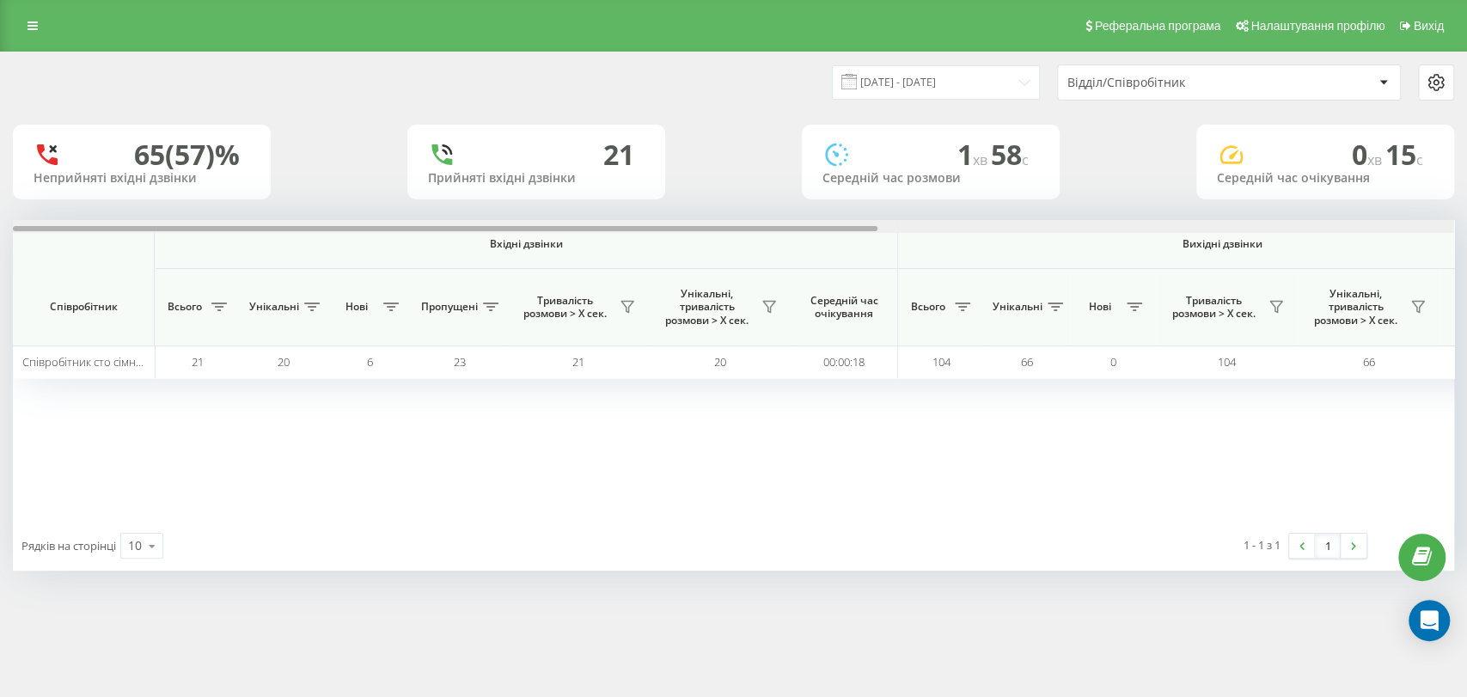
scroll to position [0, 956]
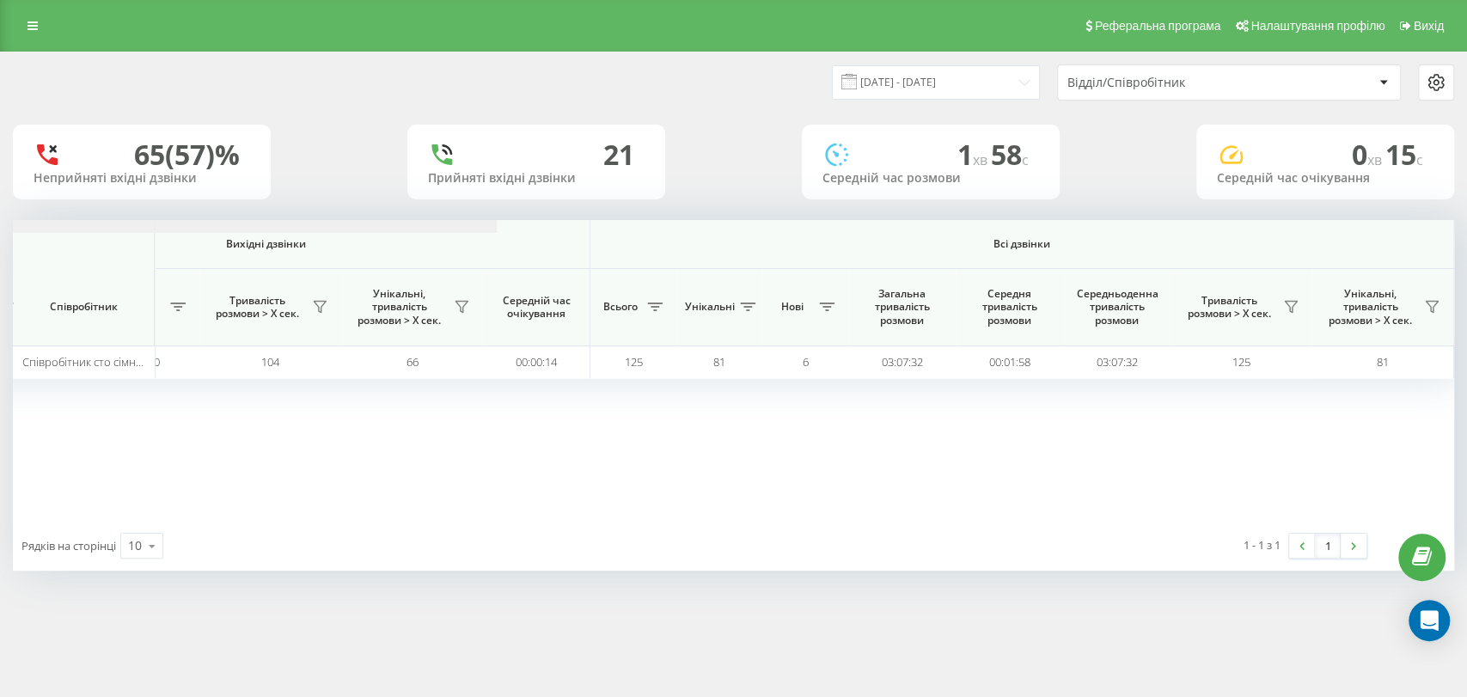
click at [1117, 92] on div "Відділ/Співробітник" at bounding box center [1229, 82] width 342 height 34
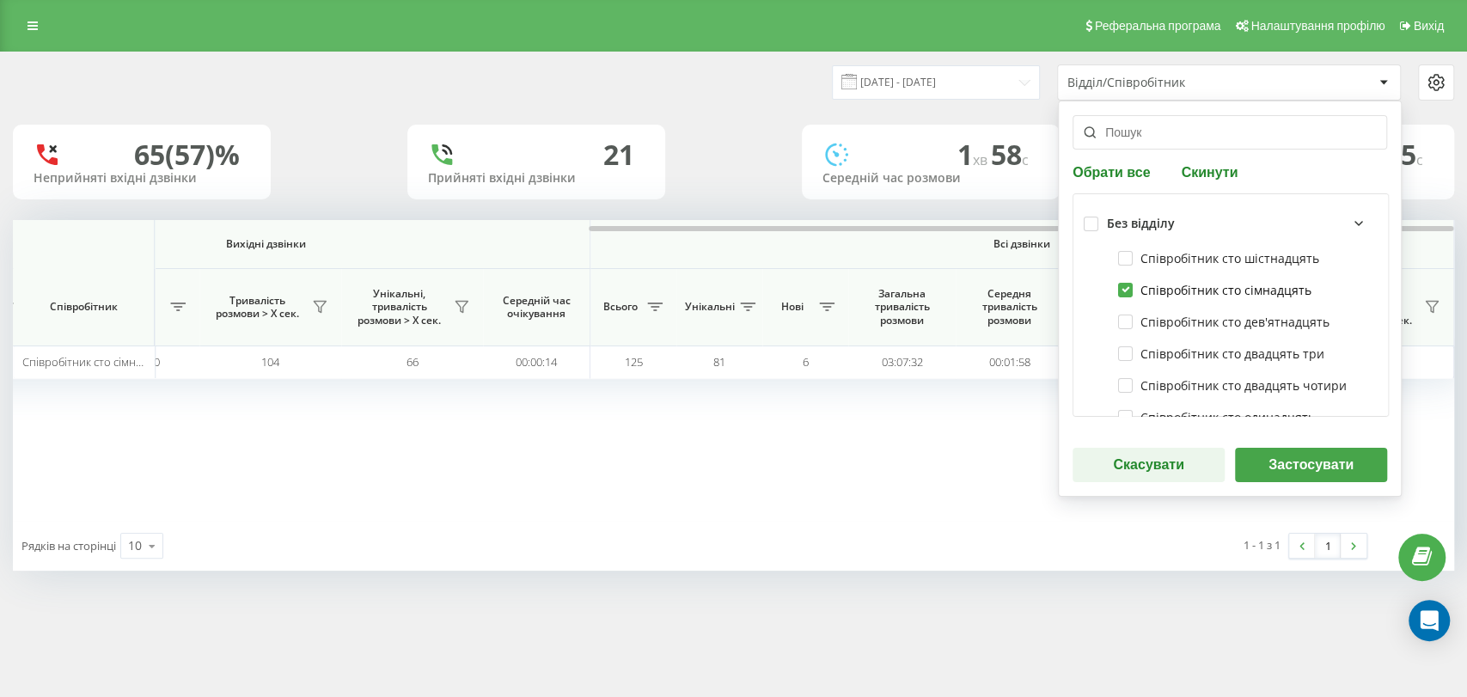
click at [1124, 291] on label "Співробітник сто сімнадцять" at bounding box center [1214, 290] width 193 height 15
checkbox input "false"
click at [1130, 386] on label "Співробітник сто двадцять чотири" at bounding box center [1232, 385] width 229 height 15
checkbox input "true"
click at [1296, 471] on button "Застосувати" at bounding box center [1311, 465] width 152 height 34
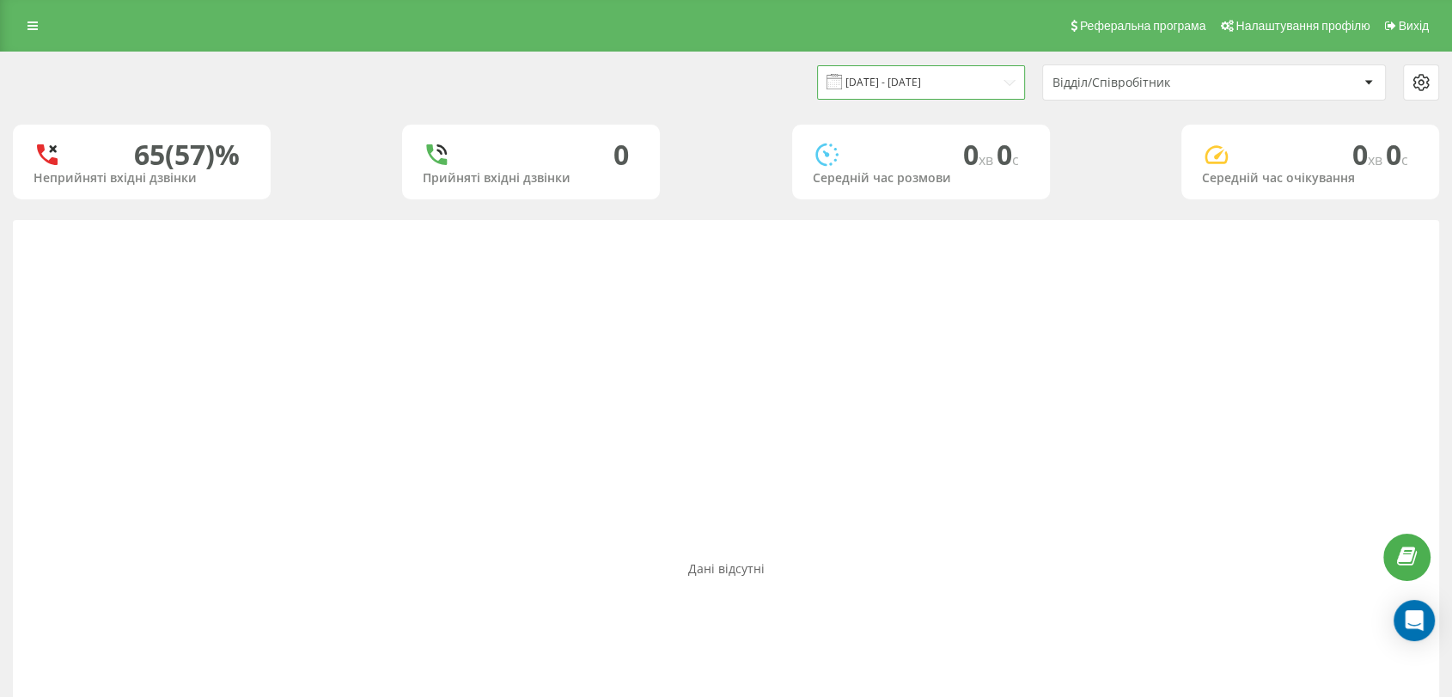
click at [887, 77] on input "[DATE] - [DATE]" at bounding box center [921, 82] width 208 height 34
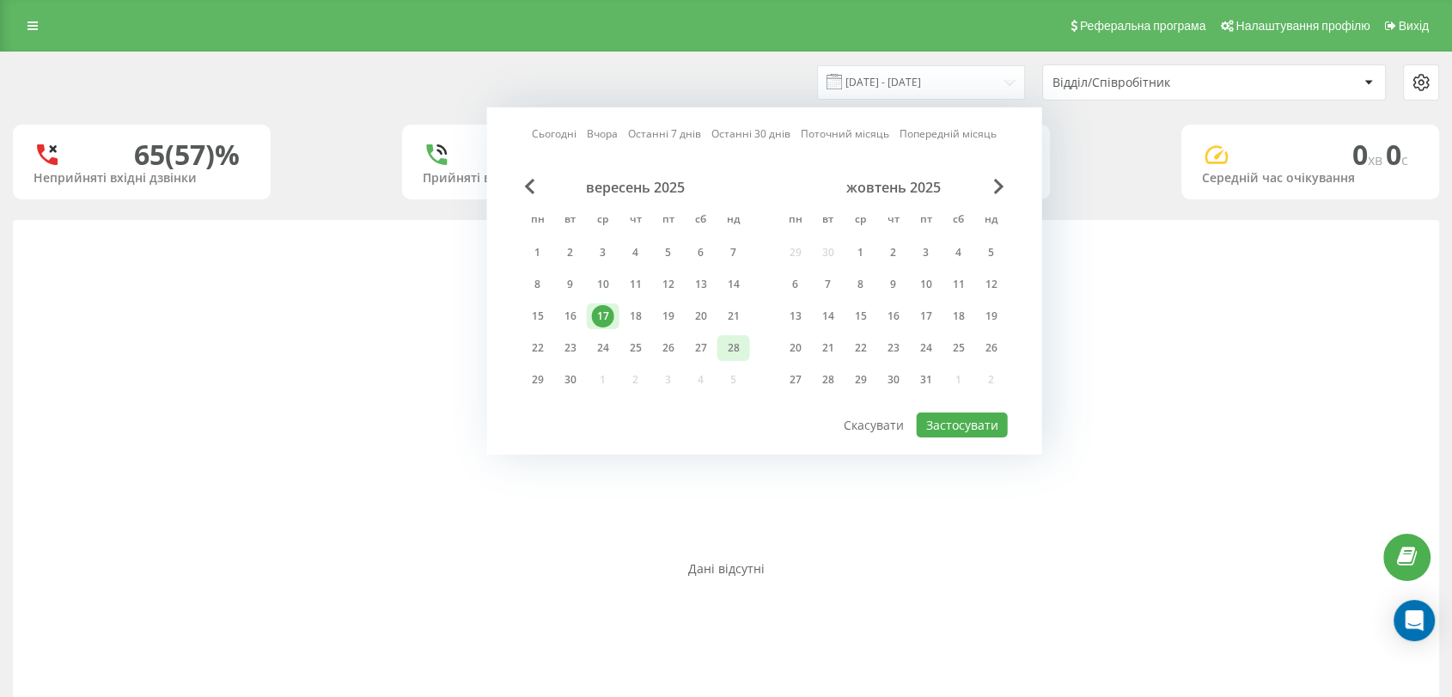
drag, startPoint x: 639, startPoint y: 310, endPoint x: 747, endPoint y: 348, distance: 114.7
click at [639, 309] on div "18" at bounding box center [636, 316] width 22 height 22
click at [944, 415] on button "Застосувати" at bounding box center [962, 424] width 91 height 25
type input "[DATE] - [DATE]"
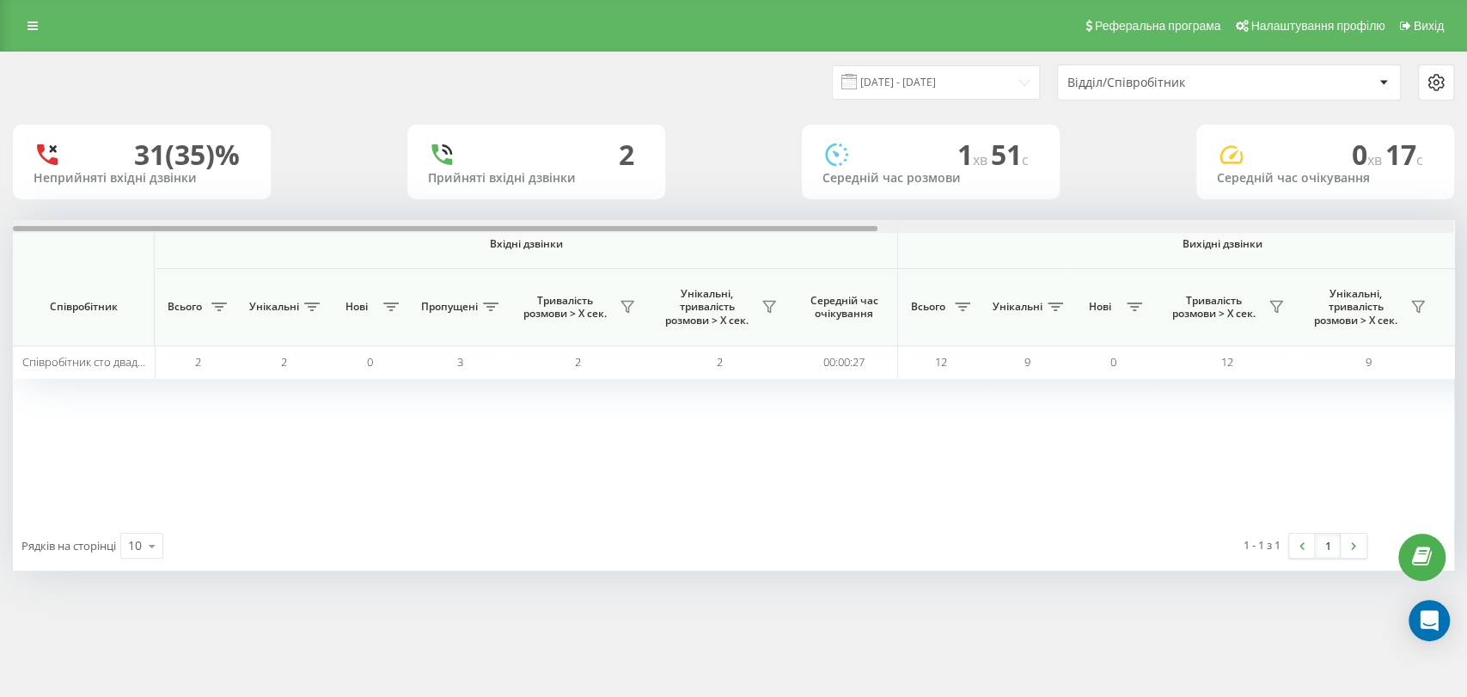
scroll to position [0, 956]
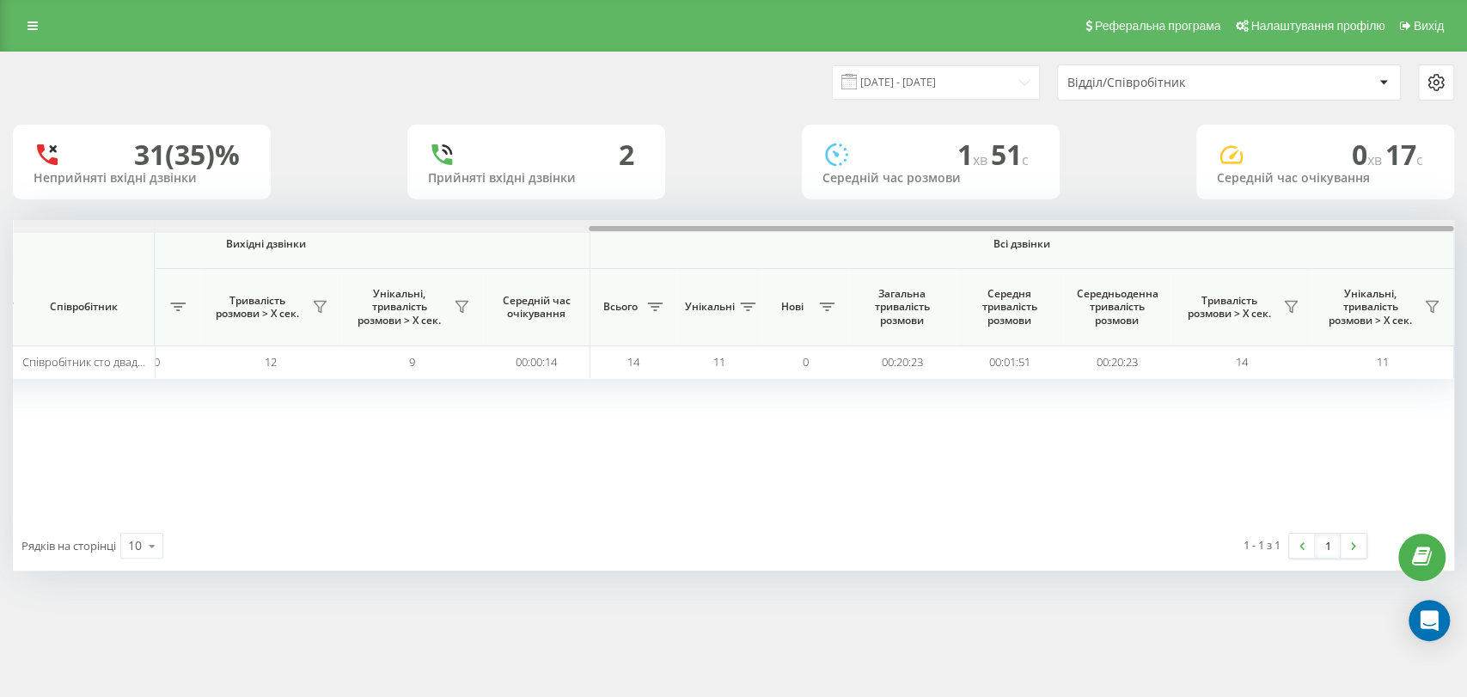
click at [1276, 220] on div at bounding box center [734, 226] width 1440 height 13
